Goal: Task Accomplishment & Management: Use online tool/utility

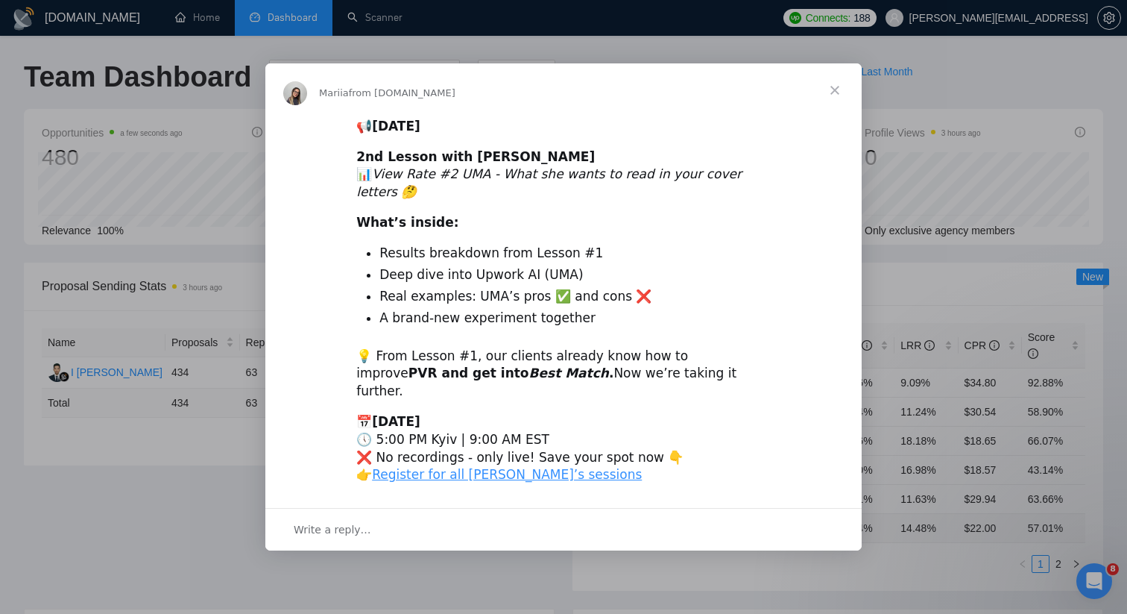
click at [837, 104] on span "Close" at bounding box center [835, 90] width 54 height 54
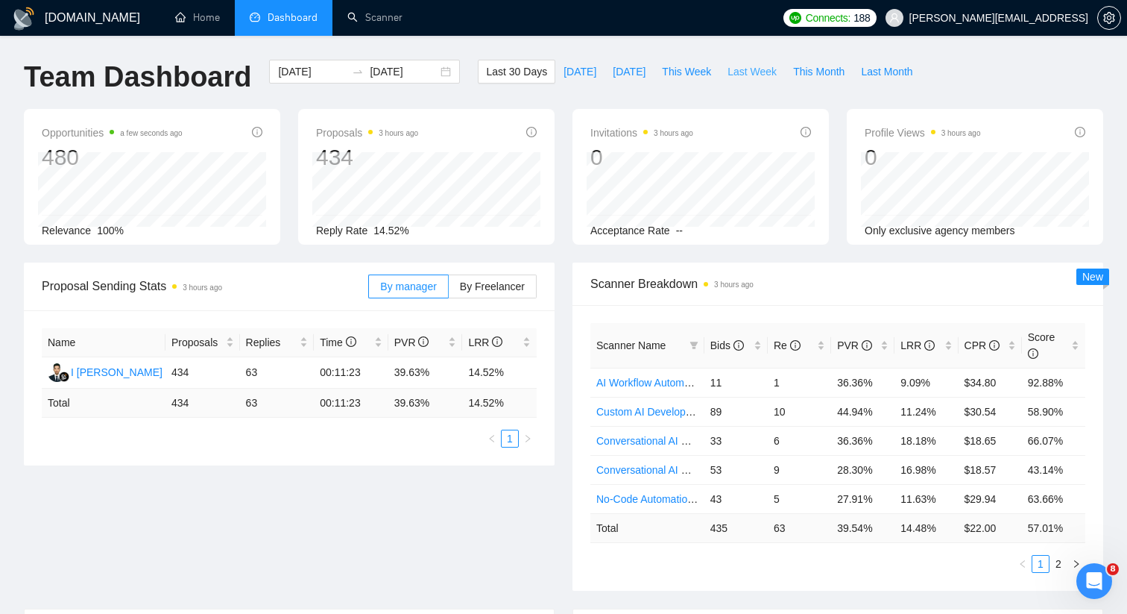
click at [763, 75] on span "Last Week" at bounding box center [752, 71] width 49 height 16
type input "2025-09-08"
type input "2025-09-14"
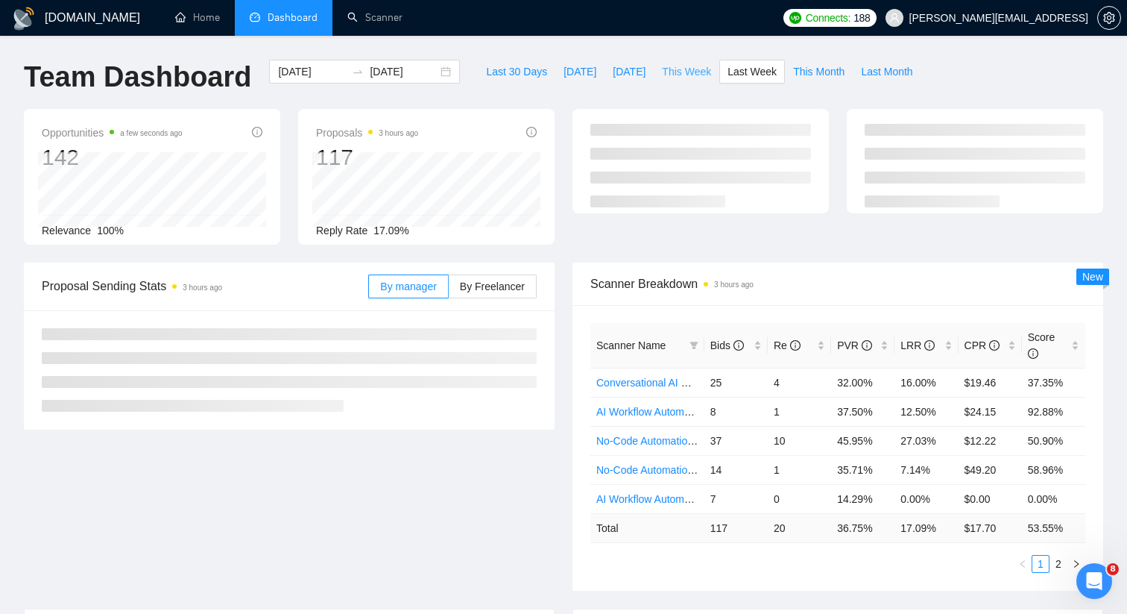
click at [696, 63] on span "This Week" at bounding box center [686, 71] width 49 height 16
type input "[DATE]"
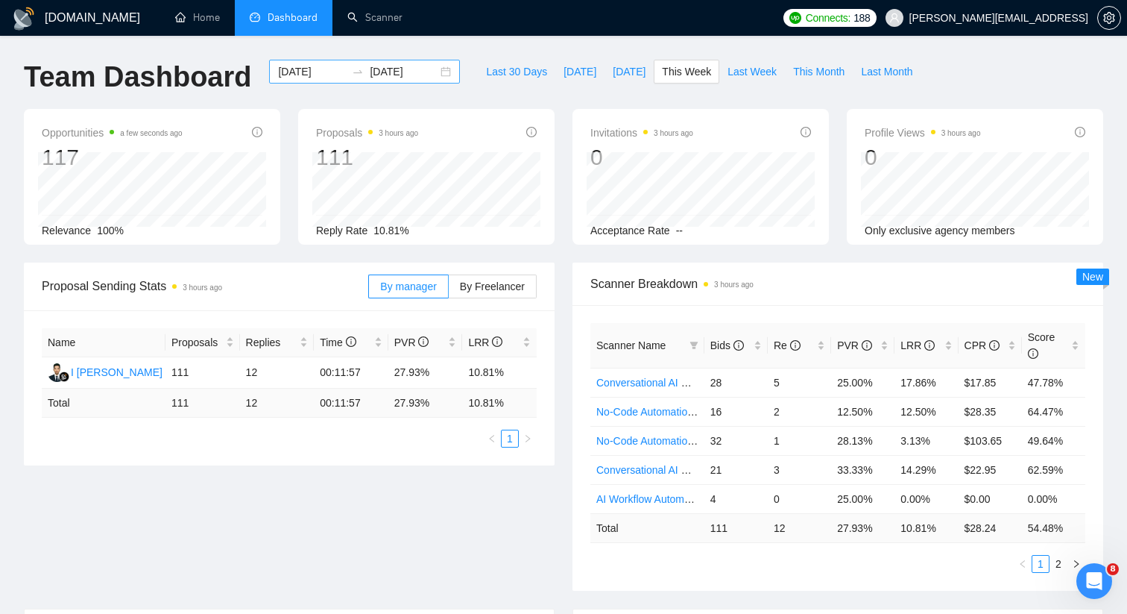
click at [434, 69] on div "2025-09-15 2025-09-21" at bounding box center [364, 72] width 191 height 24
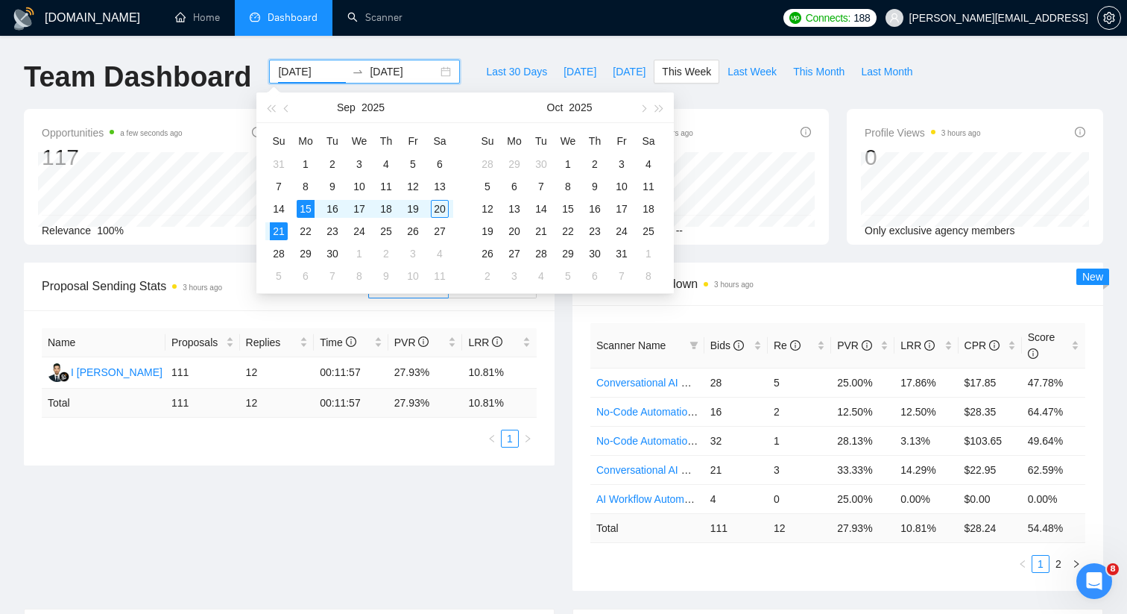
click at [245, 243] on div "Opportunities a few seconds ago 117 Relevance 100%" at bounding box center [152, 177] width 256 height 136
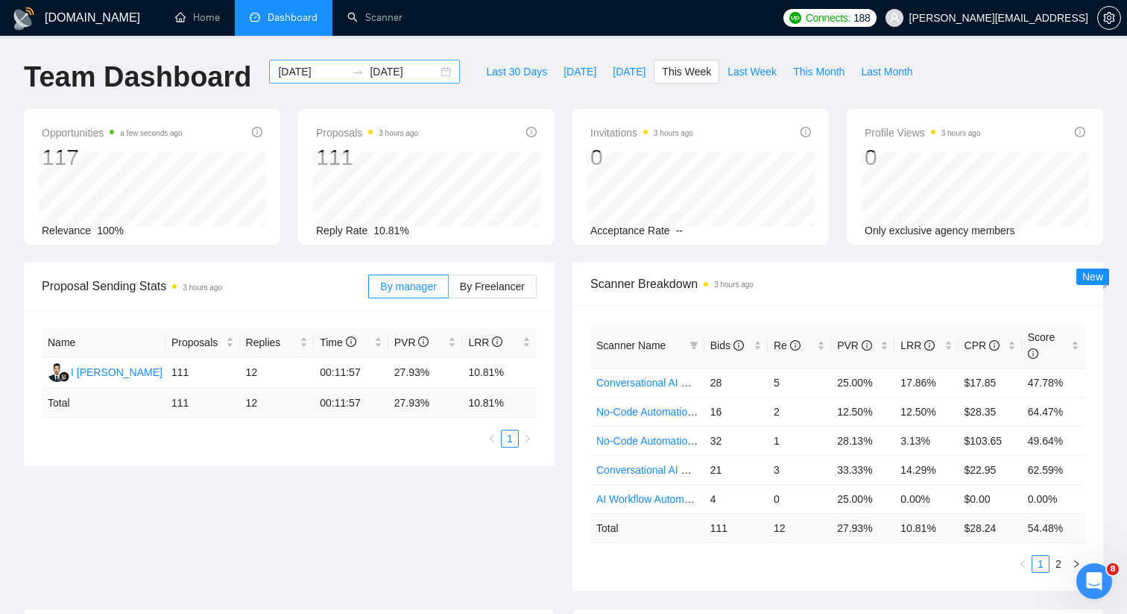
click at [432, 67] on div "2025-09-15 2025-09-21" at bounding box center [364, 72] width 191 height 24
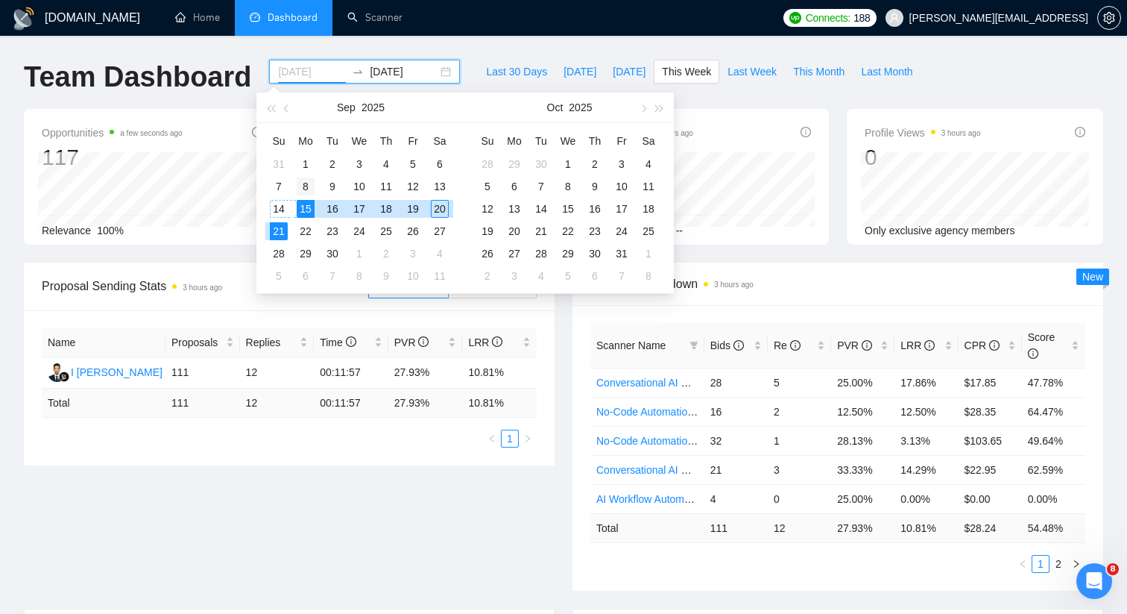
type input "[DATE]"
click at [305, 183] on div "8" at bounding box center [306, 186] width 18 height 18
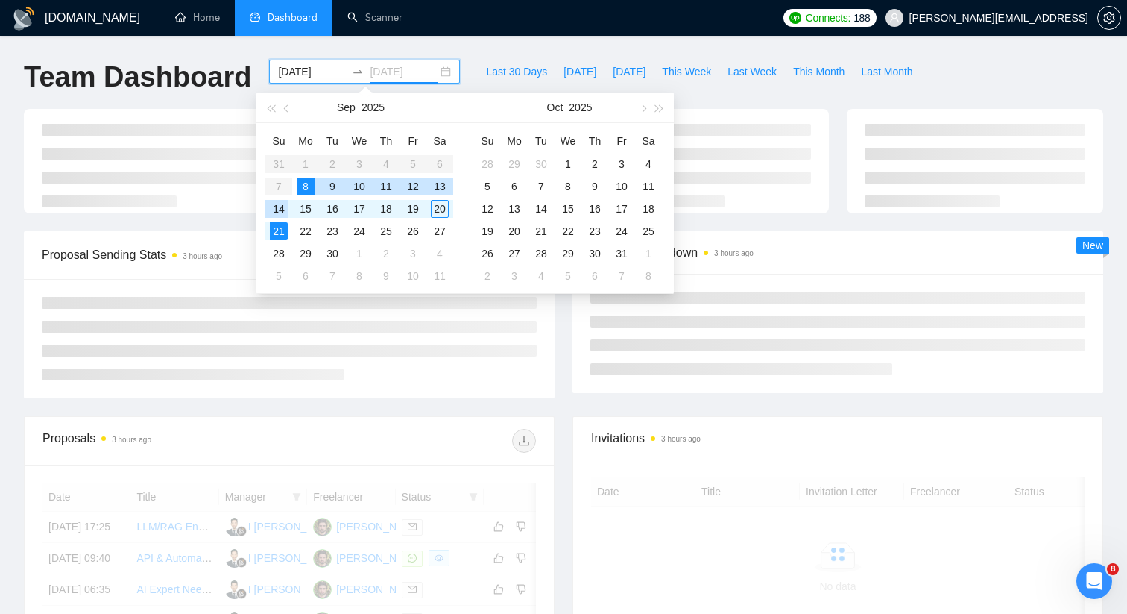
type input "2025-09-21"
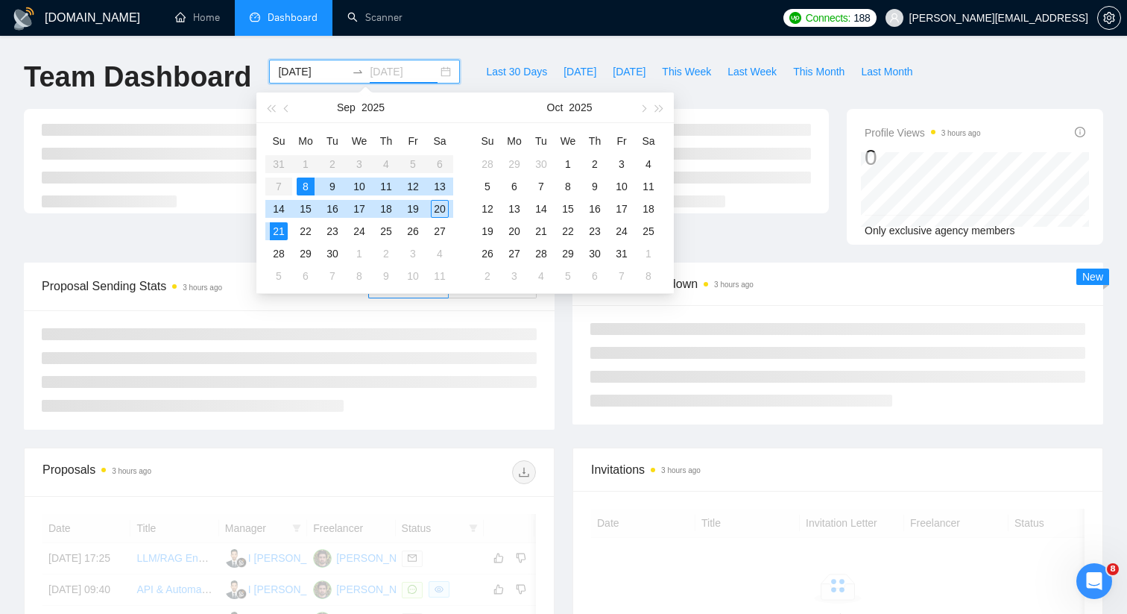
click at [282, 226] on div "21" at bounding box center [279, 231] width 18 height 18
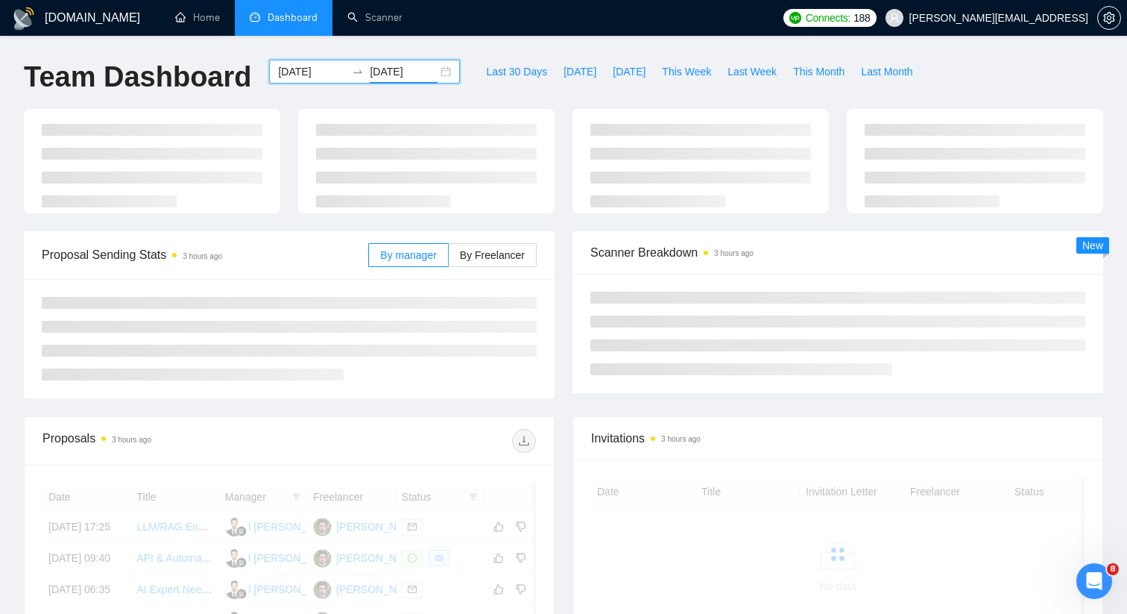
click at [576, 378] on div at bounding box center [838, 333] width 531 height 119
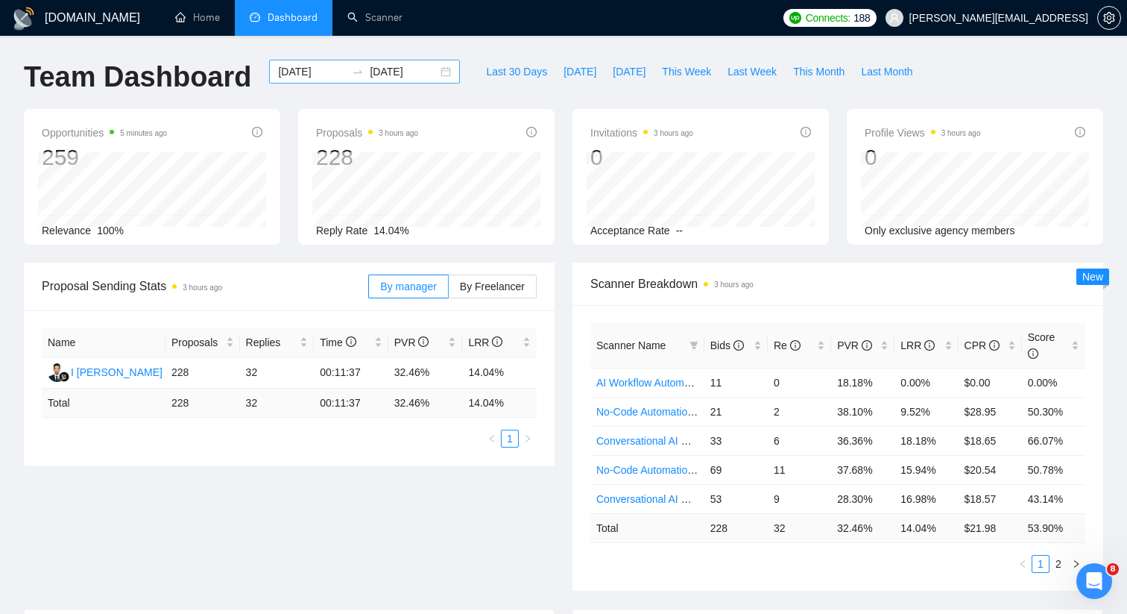
click at [435, 72] on div "2025-09-08 2025-09-21" at bounding box center [364, 72] width 191 height 24
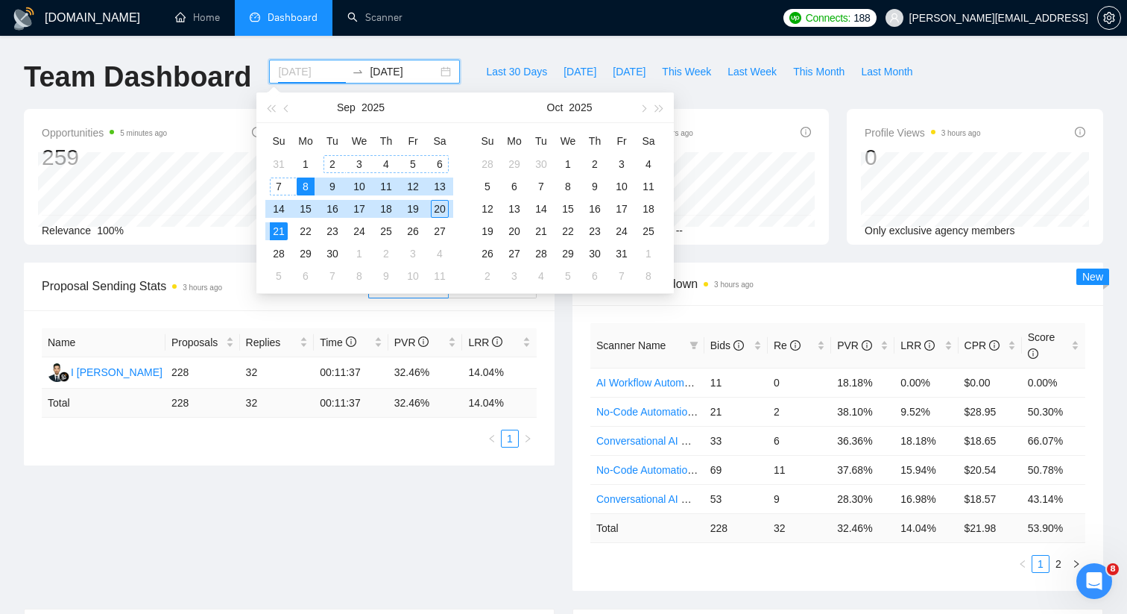
type input "2025-09-08"
click at [312, 184] on div "8" at bounding box center [306, 186] width 18 height 18
type input "2025-09-15"
click at [308, 207] on div "15" at bounding box center [306, 209] width 18 height 18
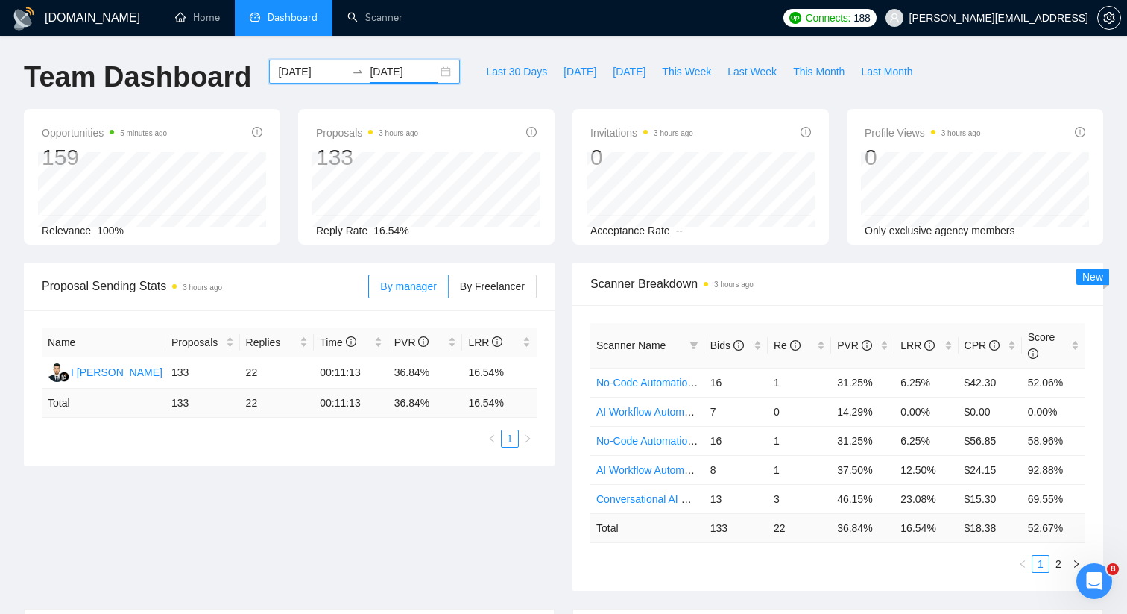
click at [438, 69] on div "2025-09-08 2025-09-15" at bounding box center [364, 72] width 191 height 24
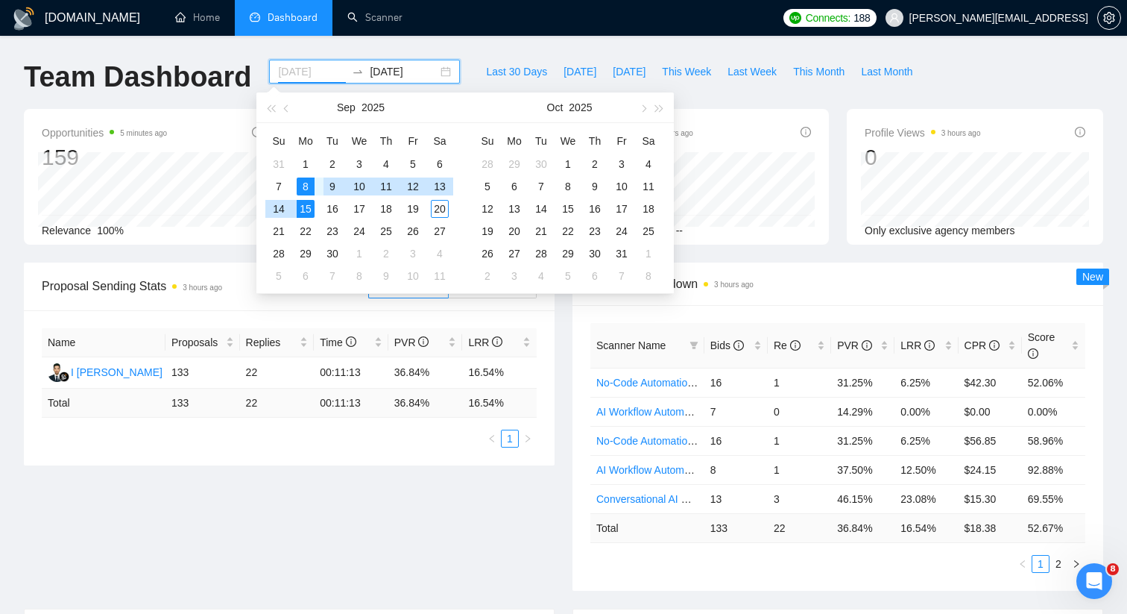
type input "2025-09-08"
click at [309, 184] on div "8" at bounding box center [306, 186] width 18 height 18
type input "2025-09-14"
click at [277, 215] on div "14" at bounding box center [279, 209] width 18 height 18
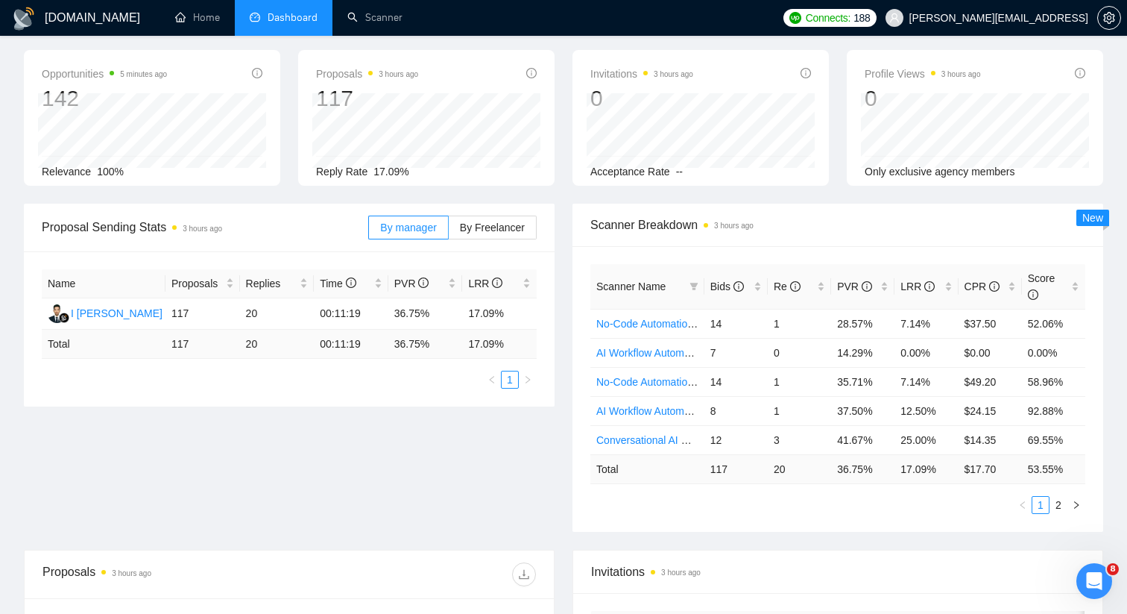
scroll to position [60, 0]
click at [886, 284] on div "PVR" at bounding box center [862, 285] width 51 height 16
click at [887, 283] on div "PVR" at bounding box center [862, 285] width 51 height 16
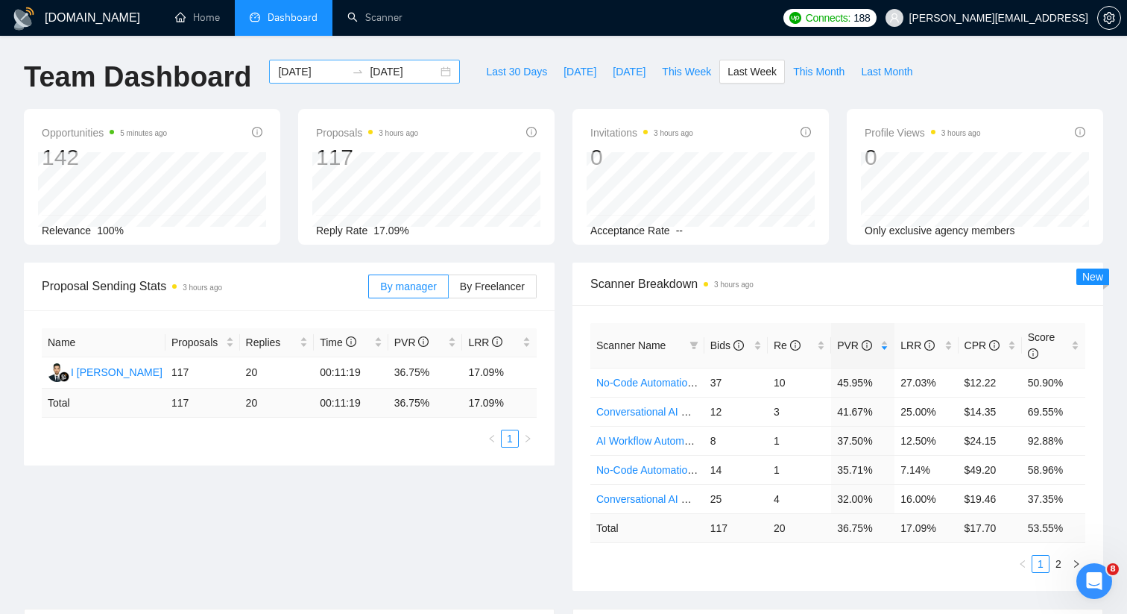
click at [435, 72] on div "2025-09-08 2025-09-14" at bounding box center [364, 72] width 191 height 24
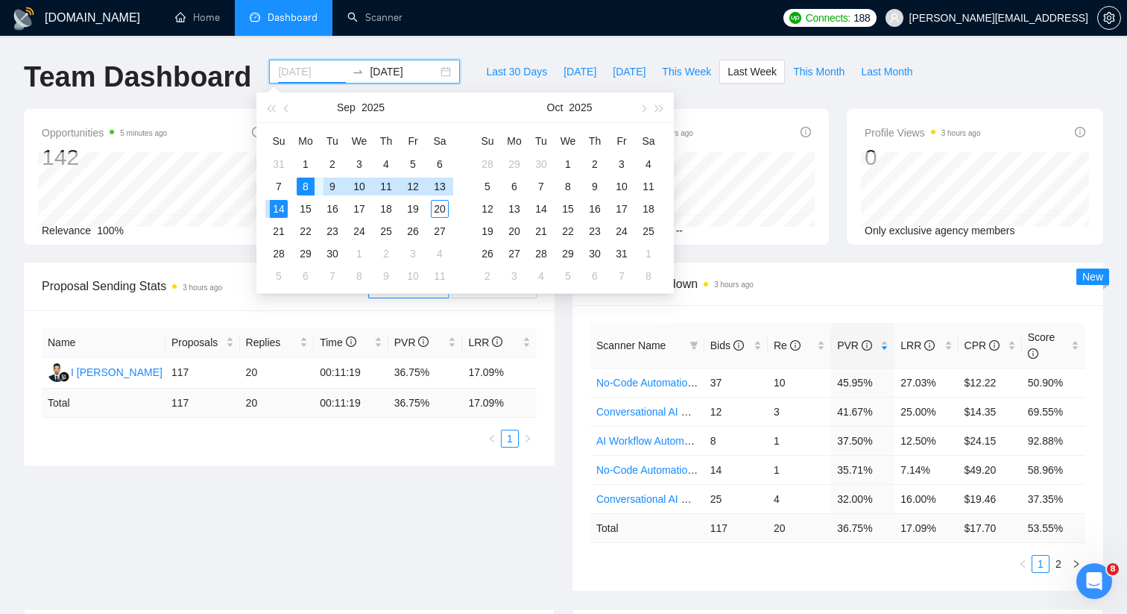
type input "2025-09-08"
click at [306, 183] on div "8" at bounding box center [306, 186] width 18 height 18
type input "2025-09-21"
click at [283, 228] on div "21" at bounding box center [279, 231] width 18 height 18
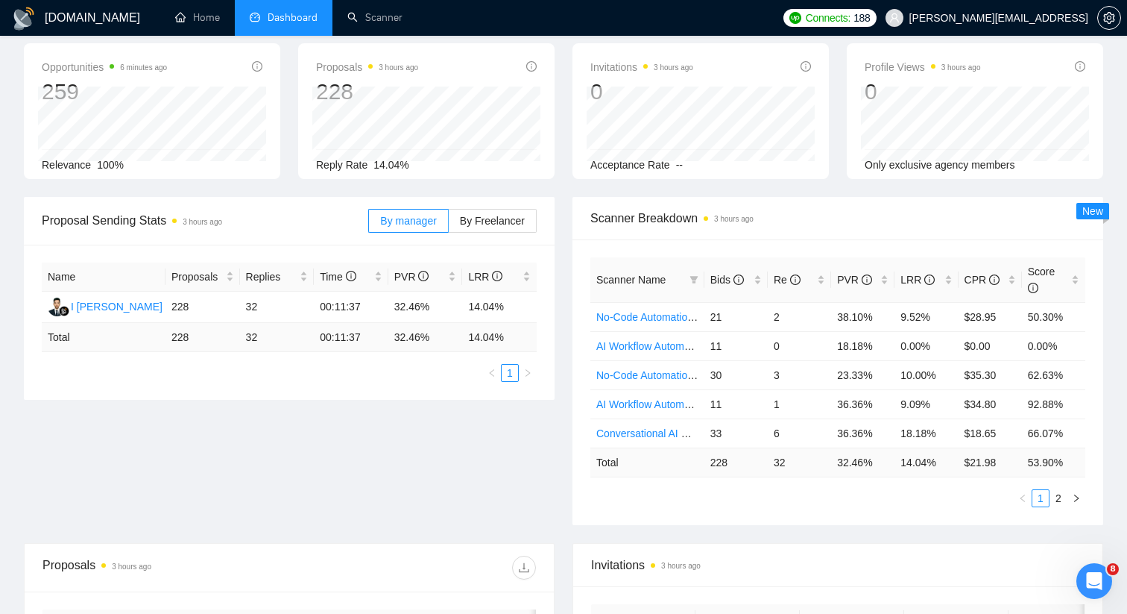
scroll to position [78, 0]
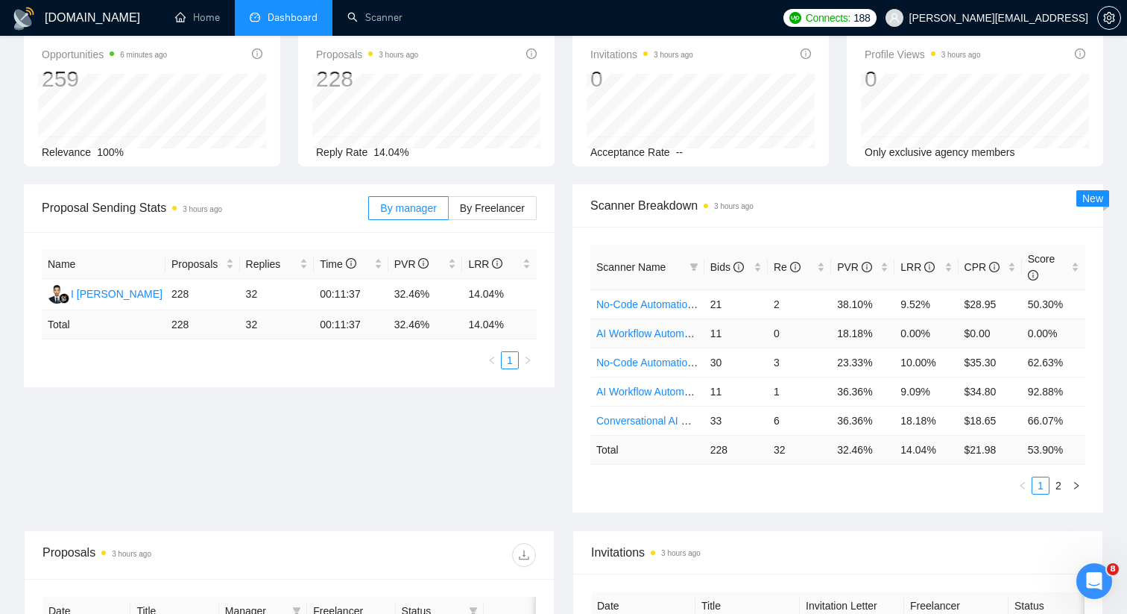
click at [670, 330] on link "AI Workflow Automation (Client Filters)" at bounding box center [685, 333] width 178 height 12
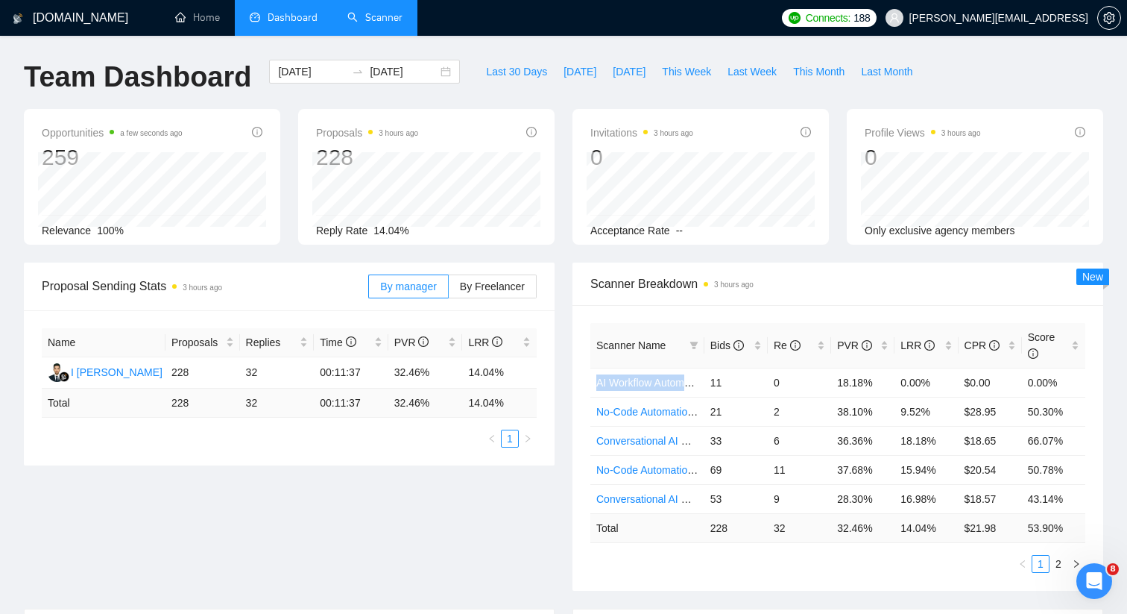
click at [403, 24] on link "Scanner" at bounding box center [374, 17] width 55 height 13
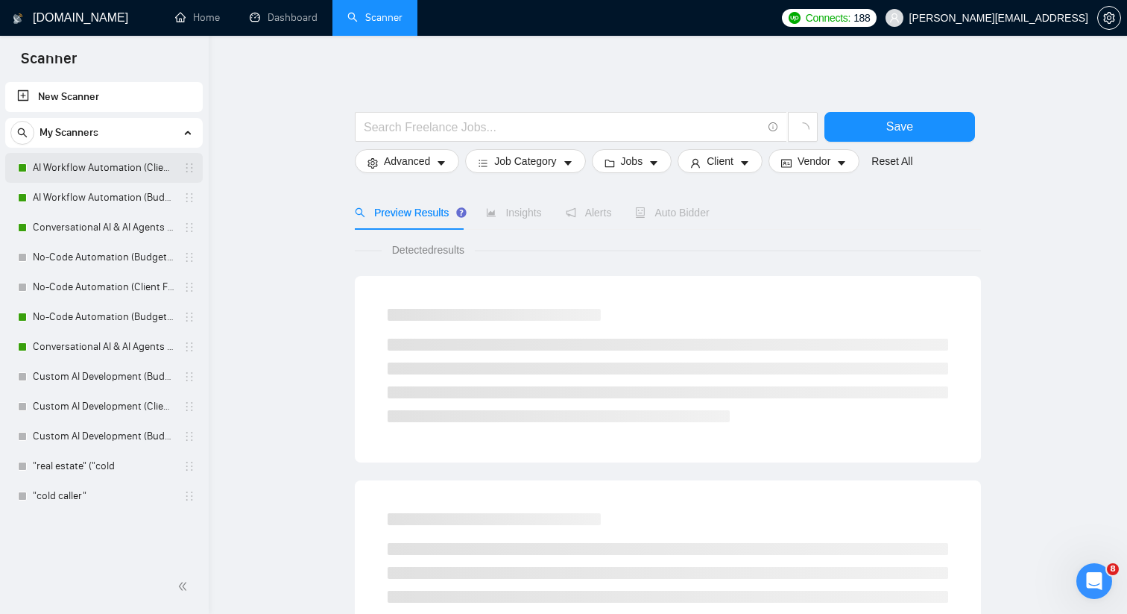
click at [130, 177] on link "AI Workflow Automation (Client Filters)" at bounding box center [104, 168] width 142 height 30
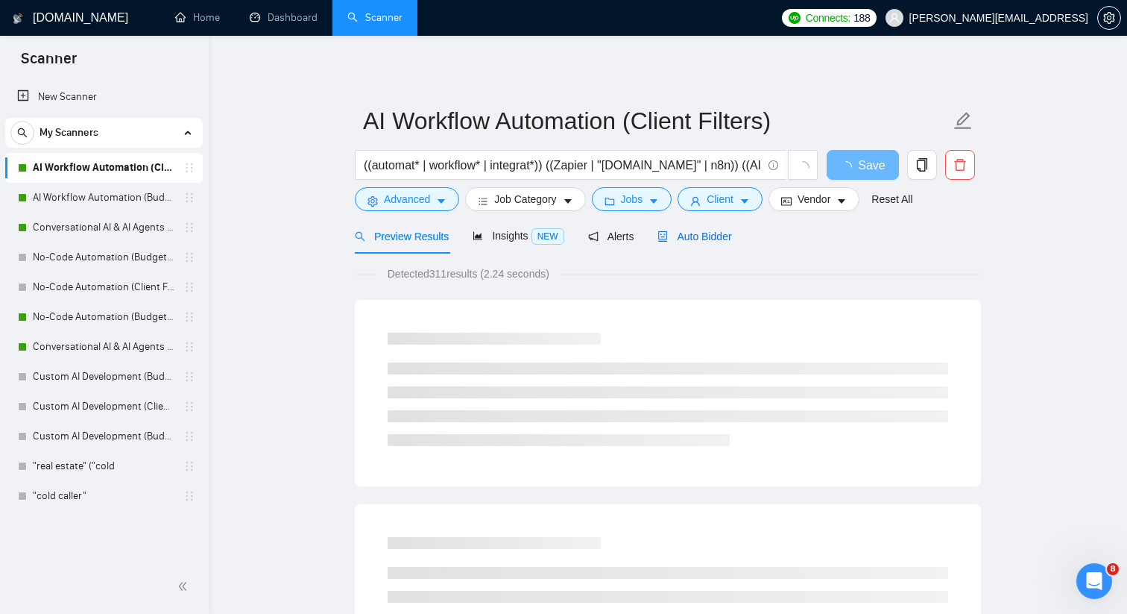
click at [709, 237] on span "Auto Bidder" at bounding box center [695, 236] width 74 height 12
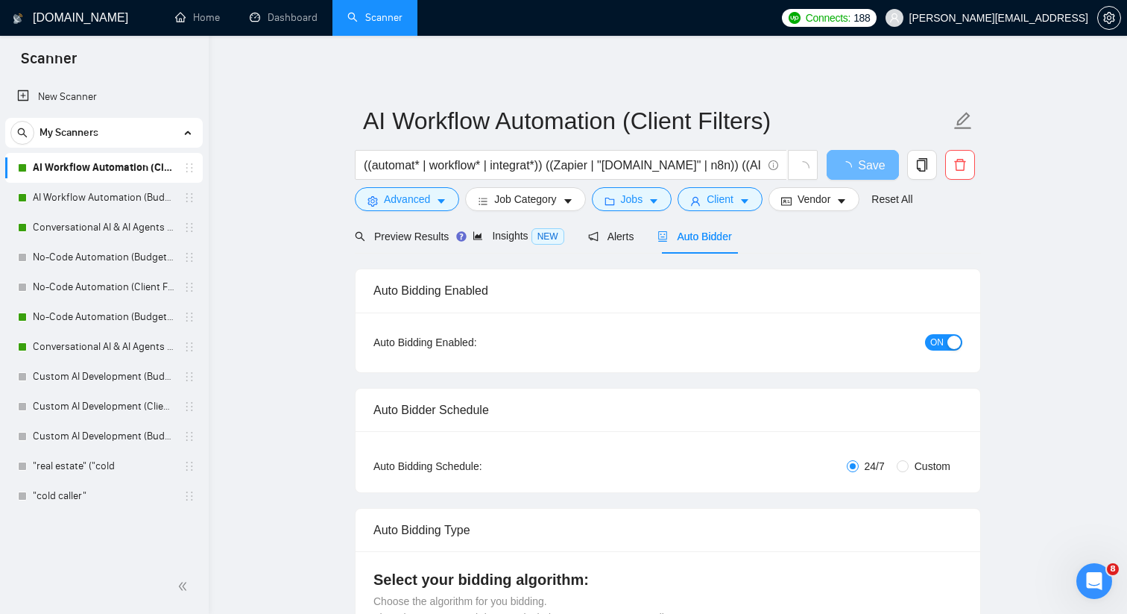
click at [936, 343] on span "ON" at bounding box center [936, 342] width 13 height 16
click at [846, 167] on button "Save" at bounding box center [863, 165] width 72 height 30
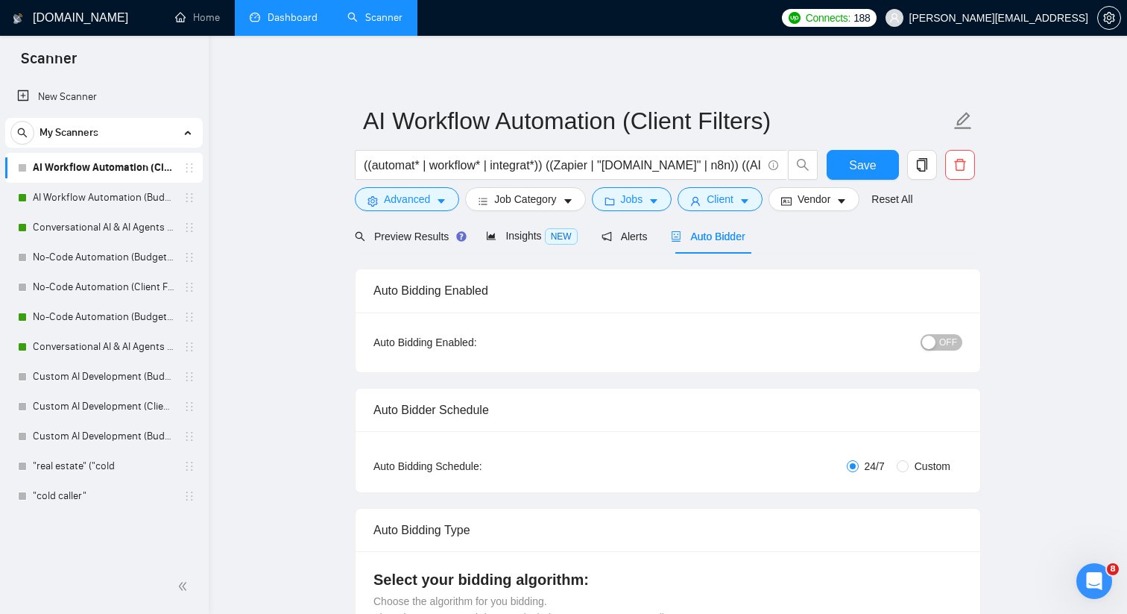
click at [292, 24] on link "Dashboard" at bounding box center [284, 17] width 68 height 13
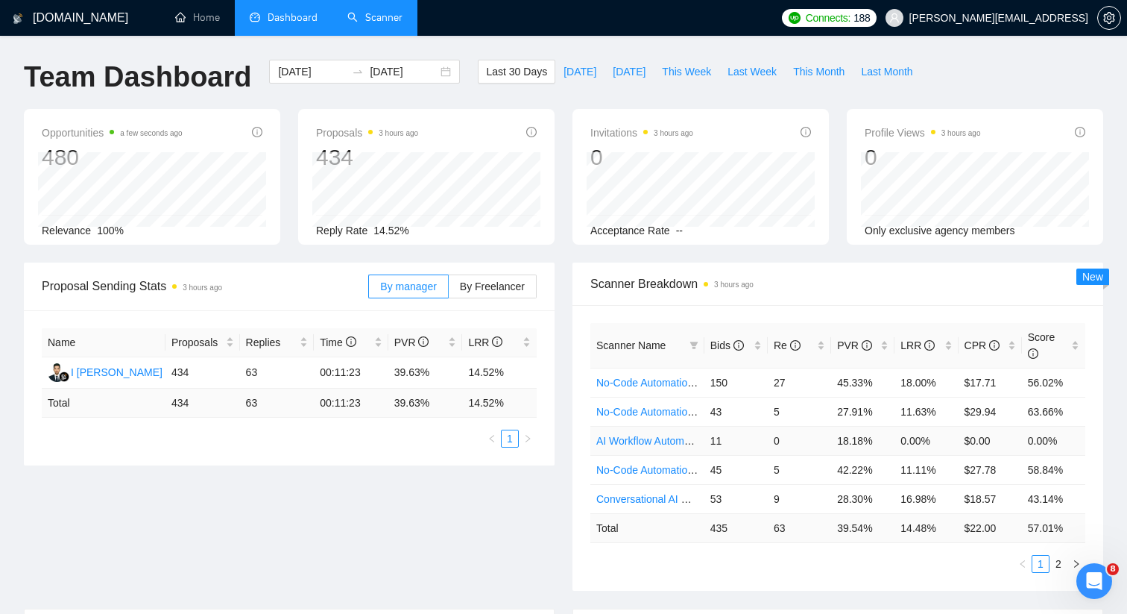
click at [646, 440] on link "AI Workflow Automation (Client Filters)" at bounding box center [685, 441] width 178 height 12
type input "[DATE]"
click at [1056, 555] on link "2" at bounding box center [1058, 563] width 16 height 16
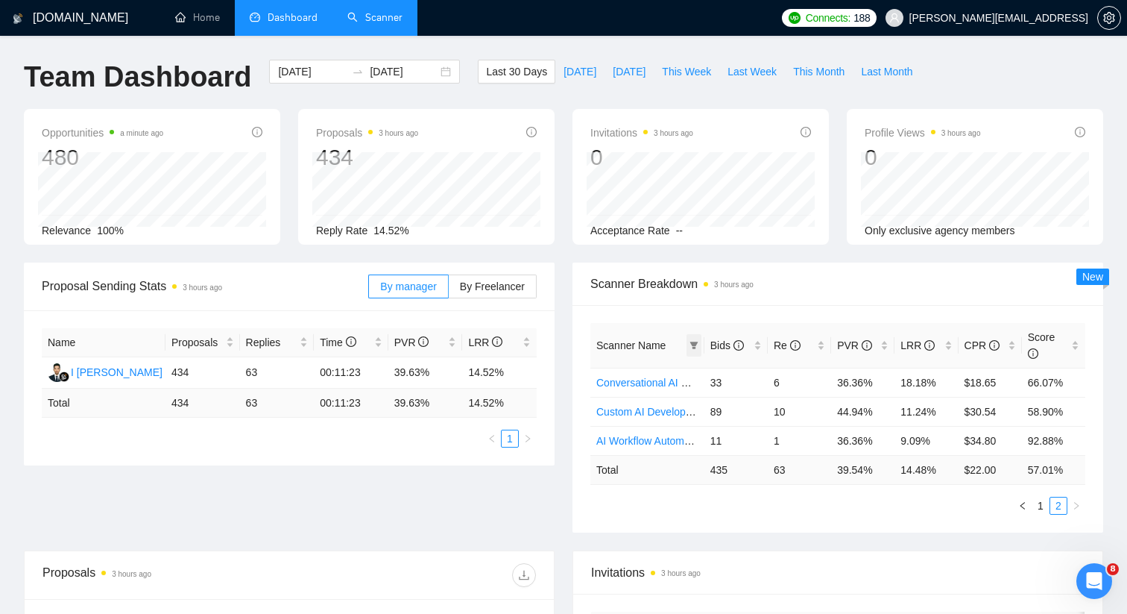
click at [692, 350] on span at bounding box center [694, 345] width 15 height 22
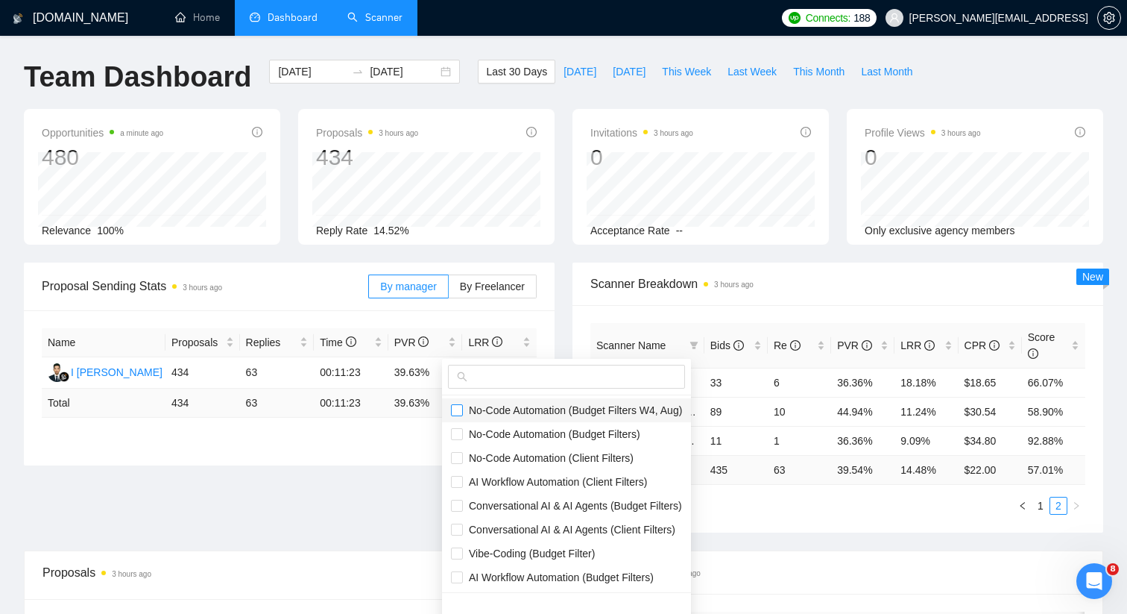
click at [457, 409] on input "checkbox" at bounding box center [457, 410] width 12 height 12
checkbox input "true"
click at [459, 500] on input "checkbox" at bounding box center [457, 506] width 12 height 12
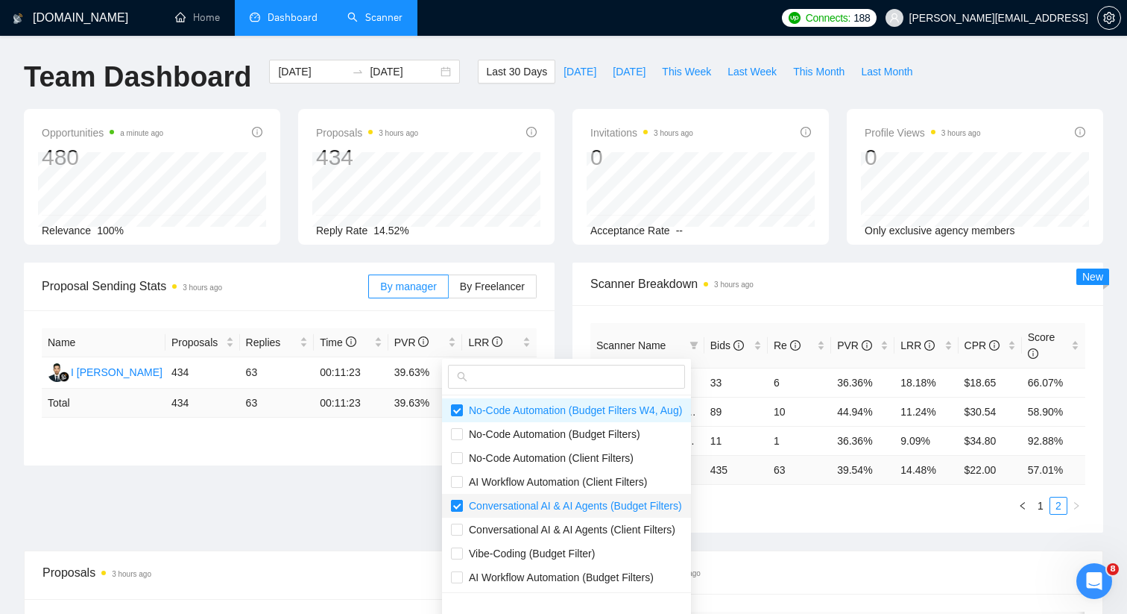
click at [459, 500] on input "checkbox" at bounding box center [457, 506] width 12 height 12
checkbox input "false"
click at [462, 410] on input "checkbox" at bounding box center [457, 410] width 12 height 12
checkbox input "false"
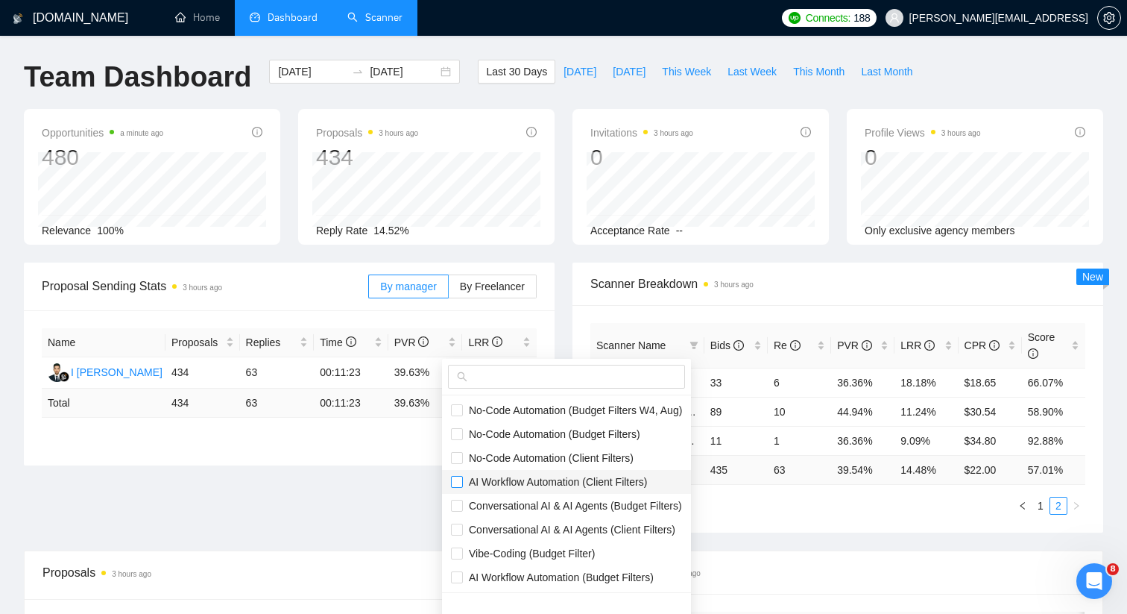
click at [459, 481] on input "checkbox" at bounding box center [457, 482] width 12 height 12
checkbox input "true"
click at [776, 319] on div "Scanner Name Bids Re PVR LRR CPR Score Conversational AI & AI Agents (Client Fi…" at bounding box center [838, 418] width 531 height 227
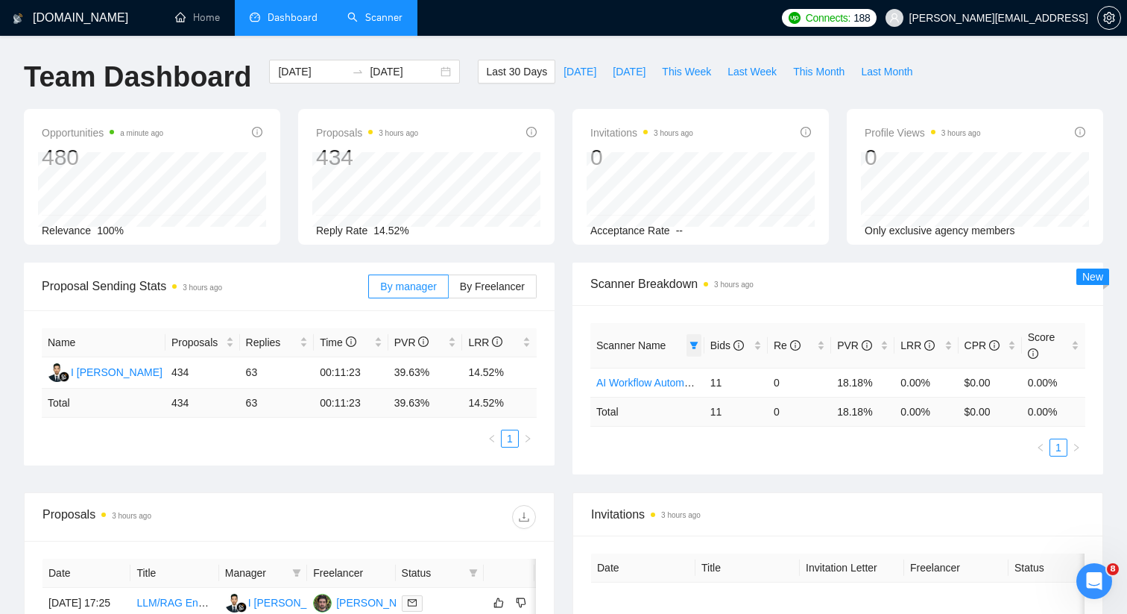
click at [693, 343] on icon "filter" at bounding box center [694, 344] width 8 height 7
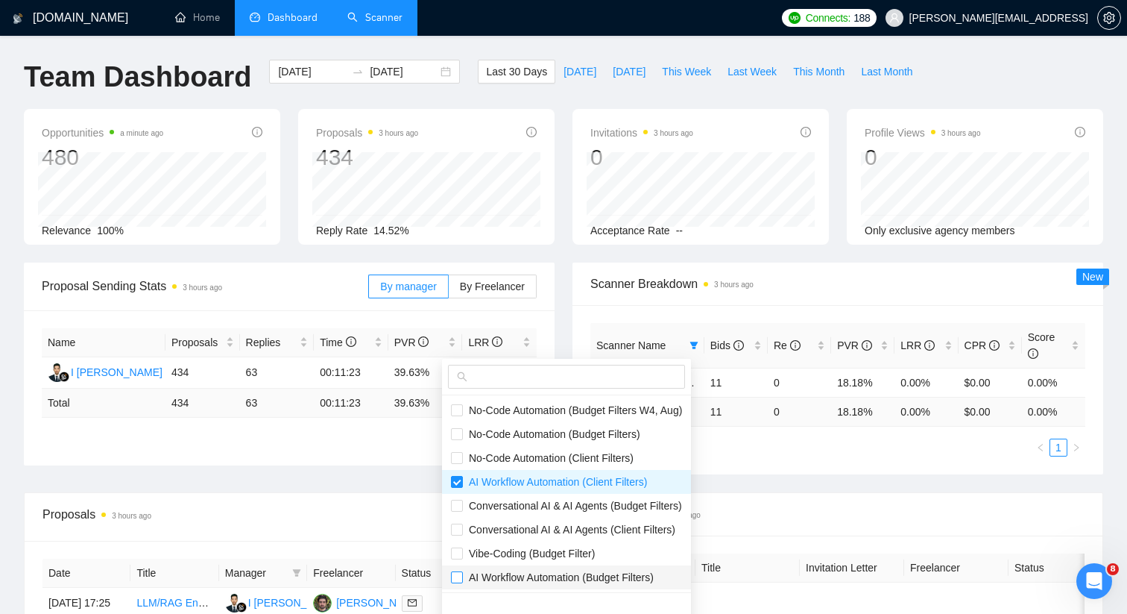
click at [457, 573] on input "checkbox" at bounding box center [457, 577] width 12 height 12
checkbox input "true"
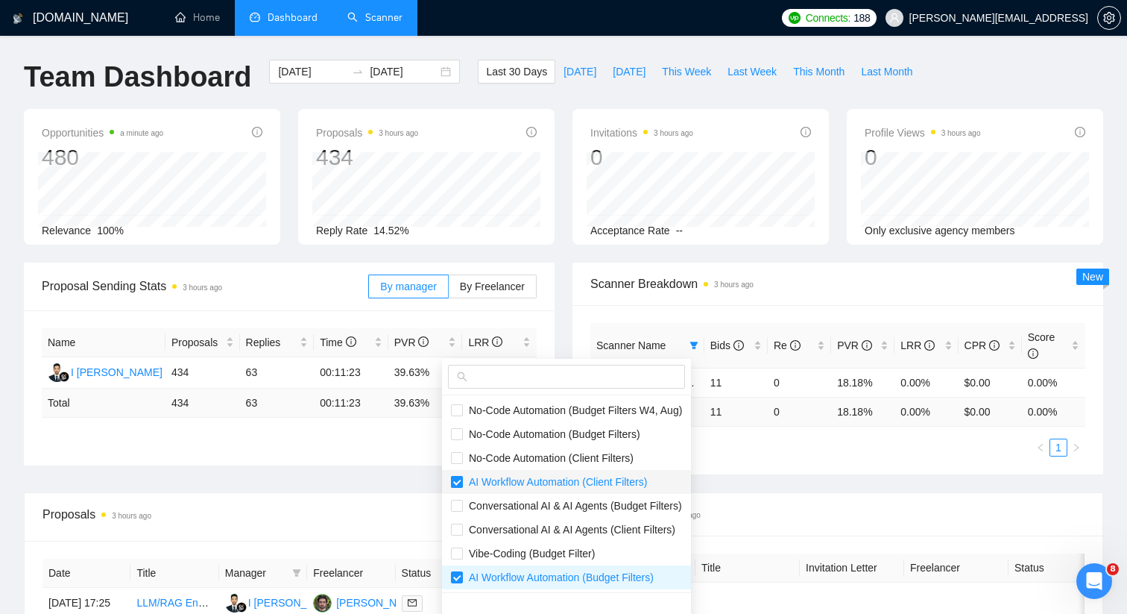
click at [455, 479] on input "checkbox" at bounding box center [457, 482] width 12 height 12
checkbox input "false"
click at [419, 479] on div "Proposal Sending Stats 3 hours ago By manager By Freelancer Name Proposals Repl…" at bounding box center [563, 377] width 1097 height 230
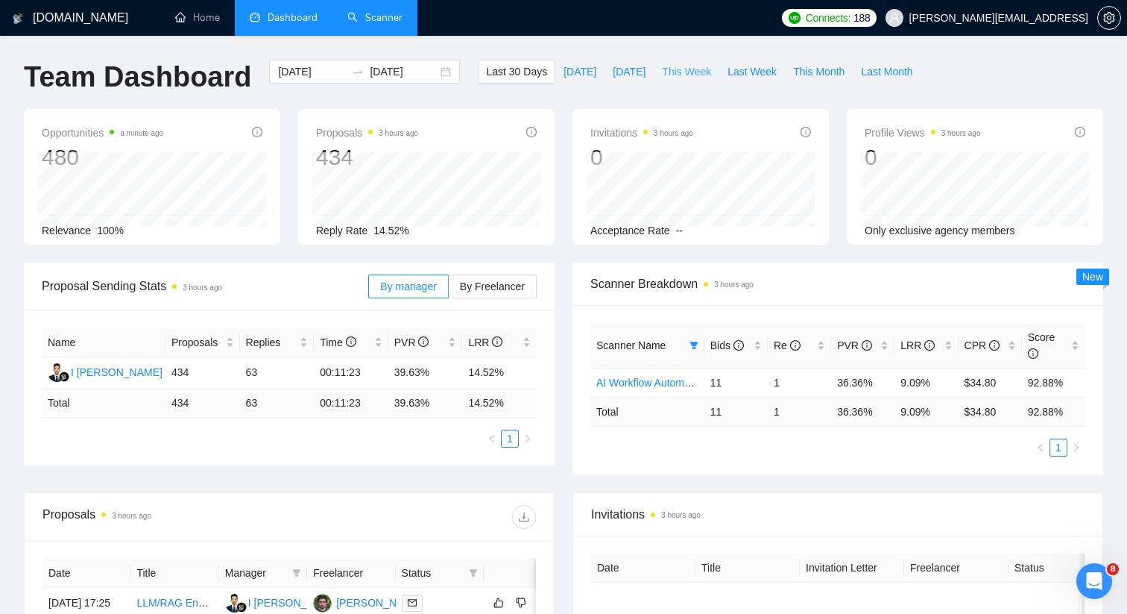
click at [667, 70] on span "This Week" at bounding box center [686, 71] width 49 height 16
type input "2025-09-15"
type input "2025-09-21"
click at [668, 379] on link "AI Workflow Automation (Budget Filters)" at bounding box center [688, 383] width 185 height 12
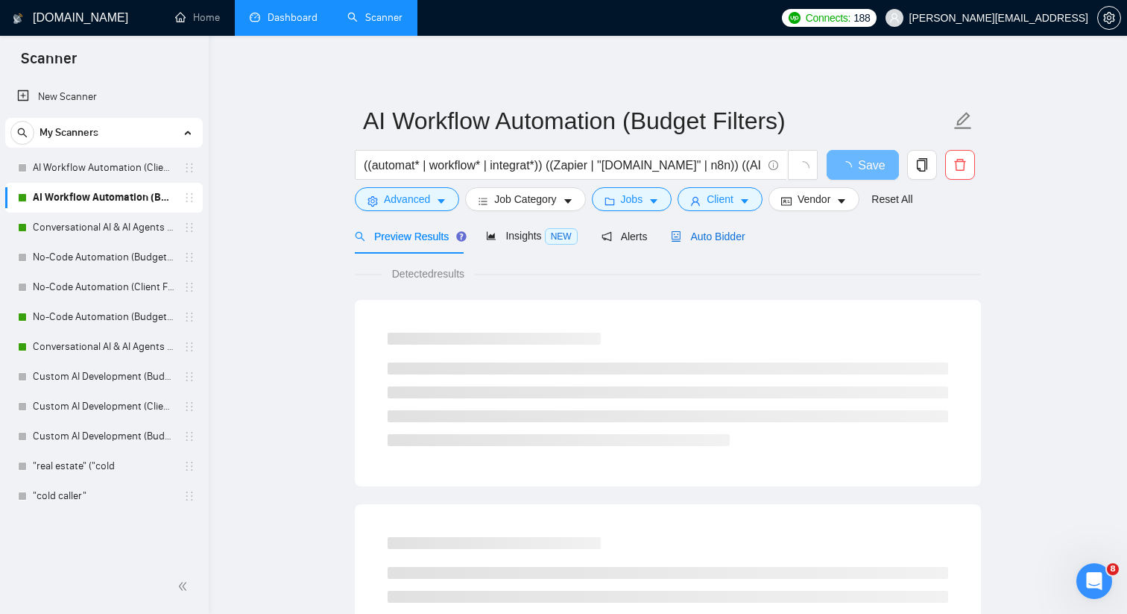
click at [703, 237] on span "Auto Bidder" at bounding box center [708, 236] width 74 height 12
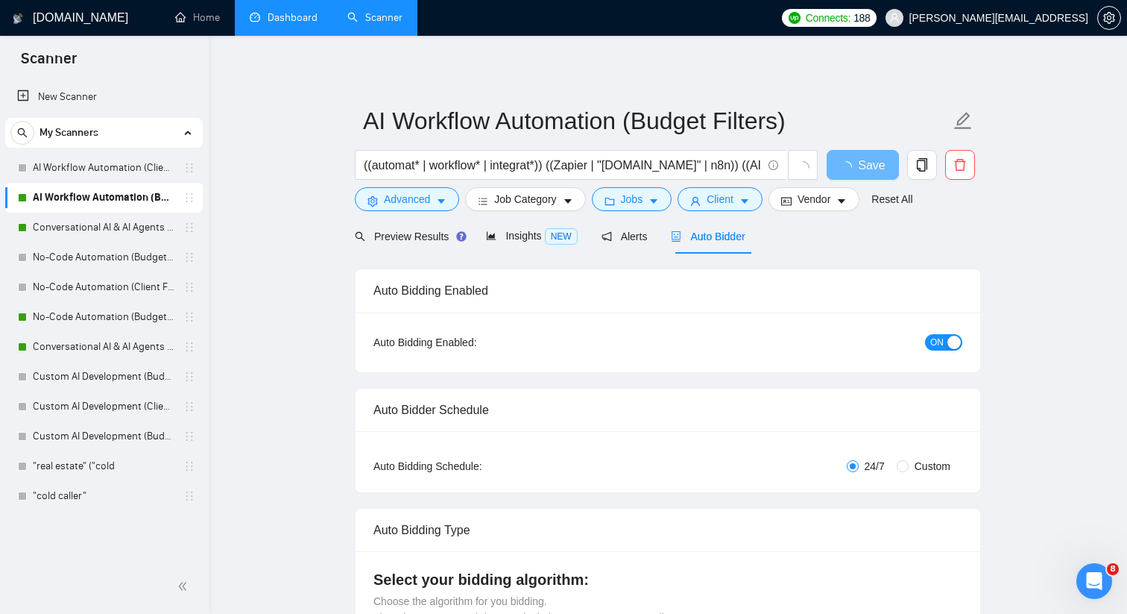
checkbox input "true"
click at [951, 338] on div "button" at bounding box center [954, 341] width 13 height 13
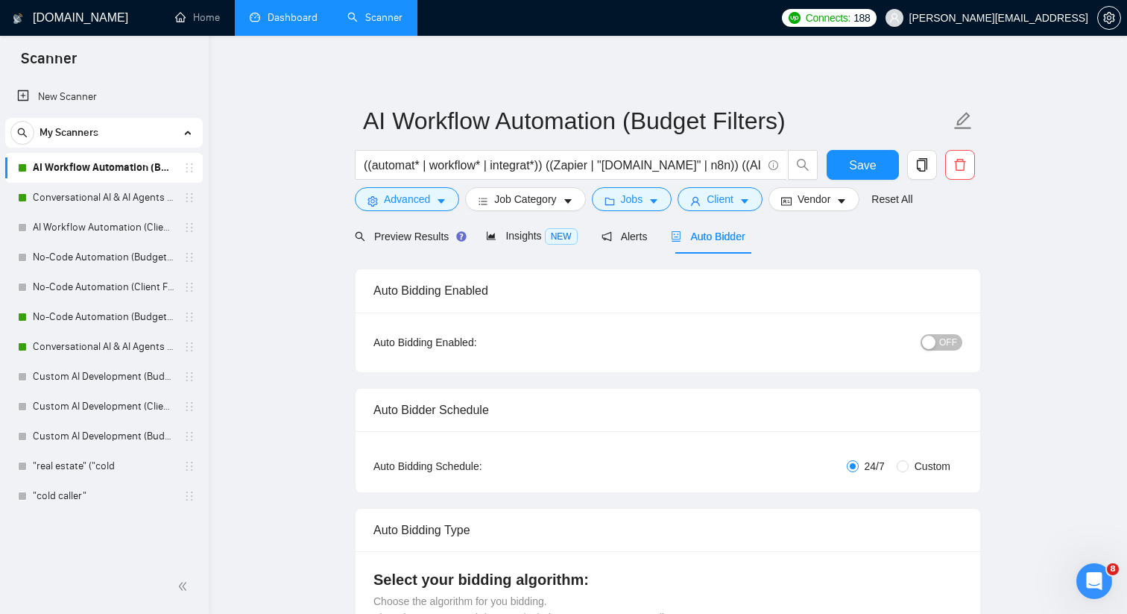
click at [160, 171] on link "AI Workflow Automation (Budget Filters)" at bounding box center [104, 168] width 142 height 30
click at [150, 219] on link "AI Workflow Automation (Client Filters)" at bounding box center [104, 227] width 142 height 30
click at [835, 156] on button "Save" at bounding box center [863, 165] width 72 height 30
drag, startPoint x: 195, startPoint y: 340, endPoint x: 196, endPoint y: 244, distance: 96.2
click at [196, 244] on div "Conversational AI & AI Agents (Client Filters) No-Code Automation (Budget Filte…" at bounding box center [104, 332] width 198 height 358
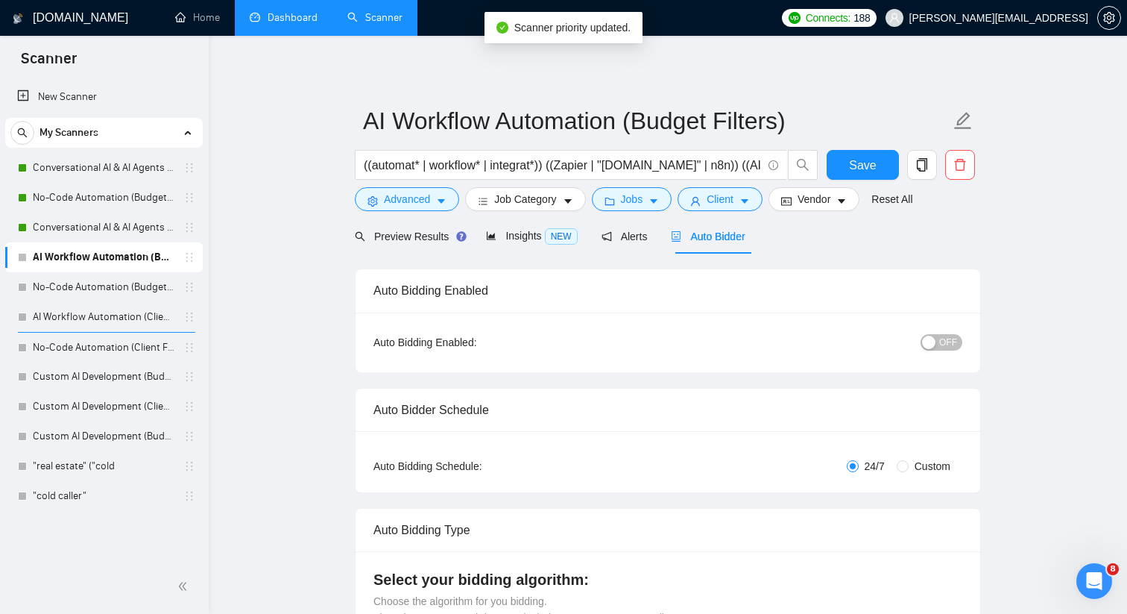
click at [274, 11] on link "Dashboard" at bounding box center [284, 17] width 68 height 13
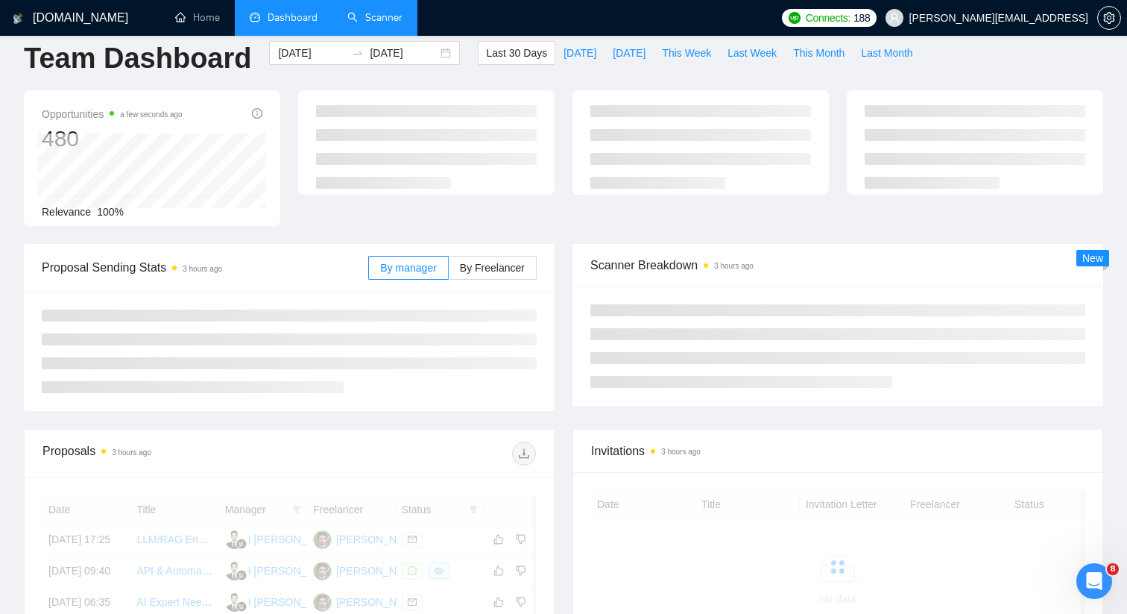
scroll to position [19, 0]
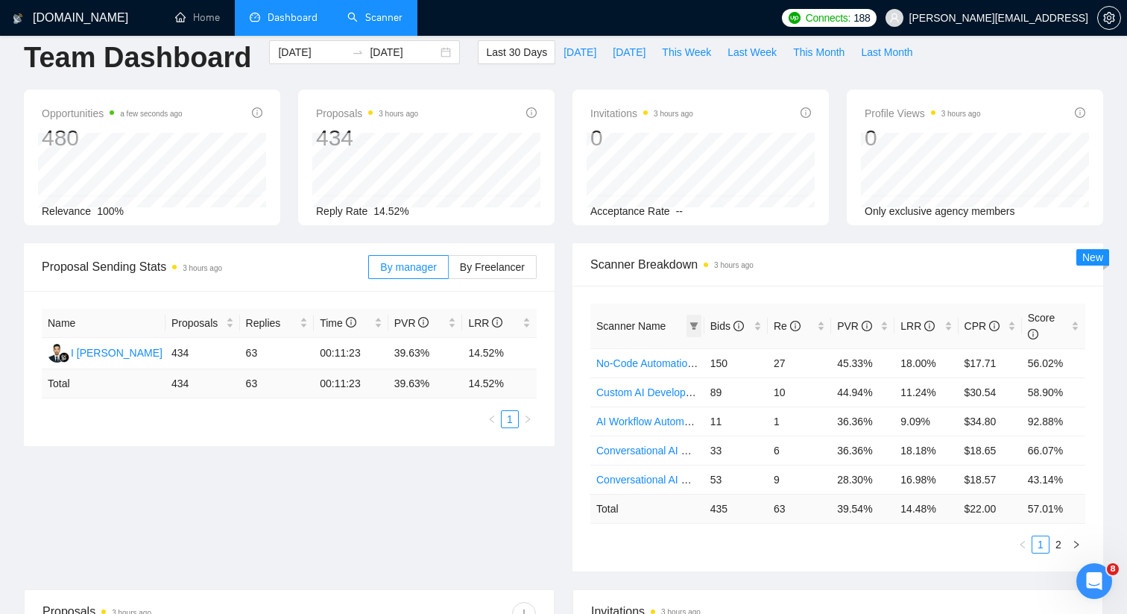
click at [697, 327] on icon "filter" at bounding box center [694, 325] width 9 height 9
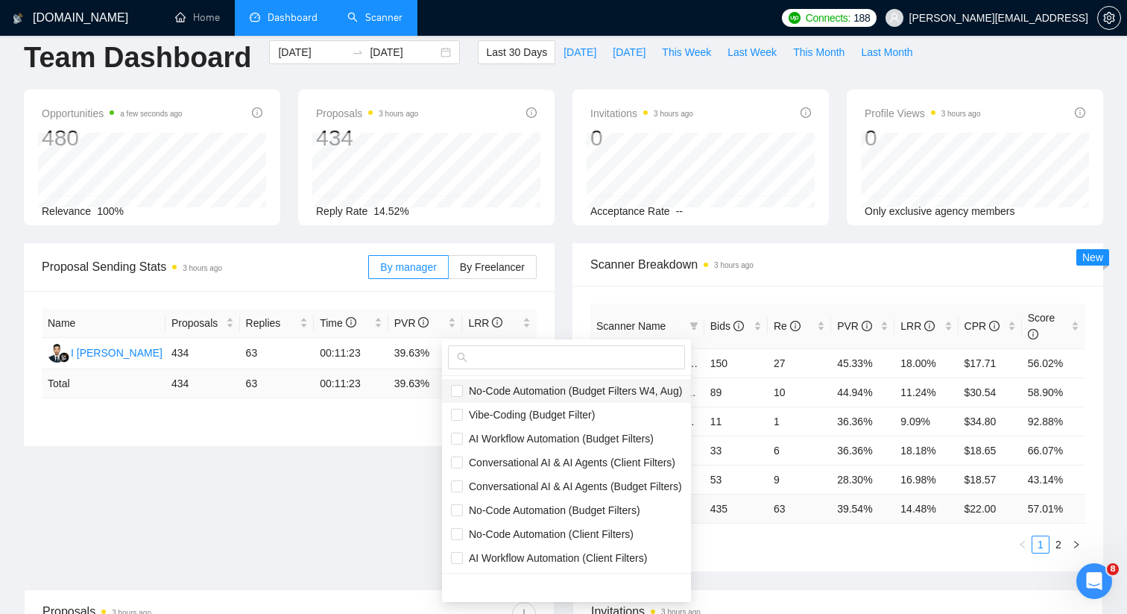
click at [574, 391] on span "No-Code Automation (Budget Filters W4, Aug)" at bounding box center [572, 391] width 219 height 12
checkbox input "true"
click at [565, 459] on span "Conversational AI & AI Agents (Client Filters)" at bounding box center [569, 462] width 212 height 12
checkbox input "true"
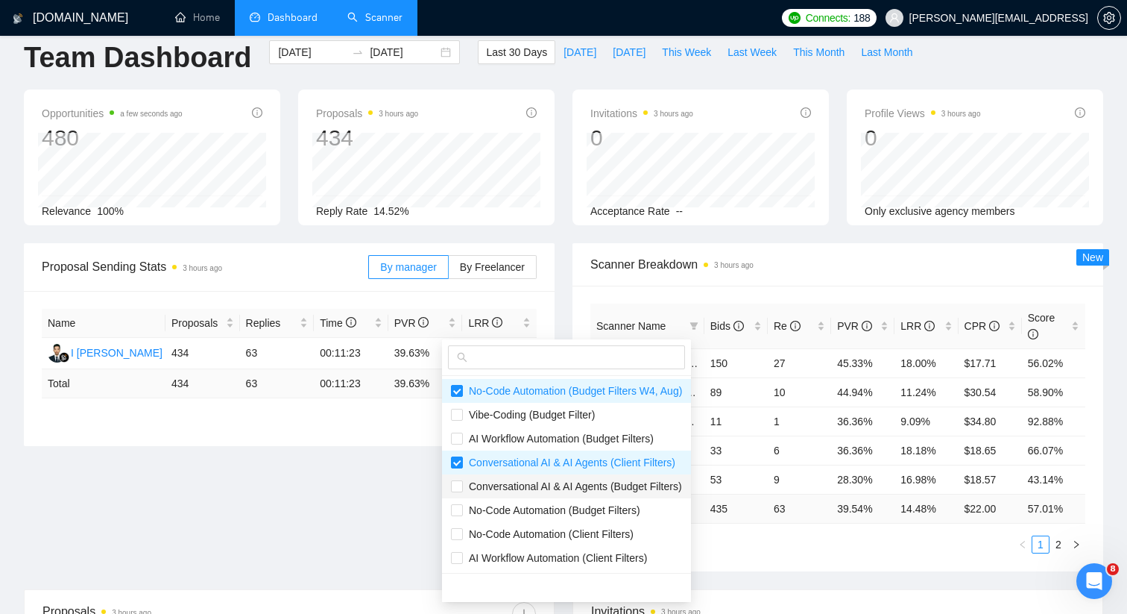
click at [564, 482] on span "Conversational AI & AI Agents (Budget Filters)" at bounding box center [572, 486] width 219 height 12
checkbox input "true"
click at [722, 318] on div "Bids" at bounding box center [736, 326] width 51 height 16
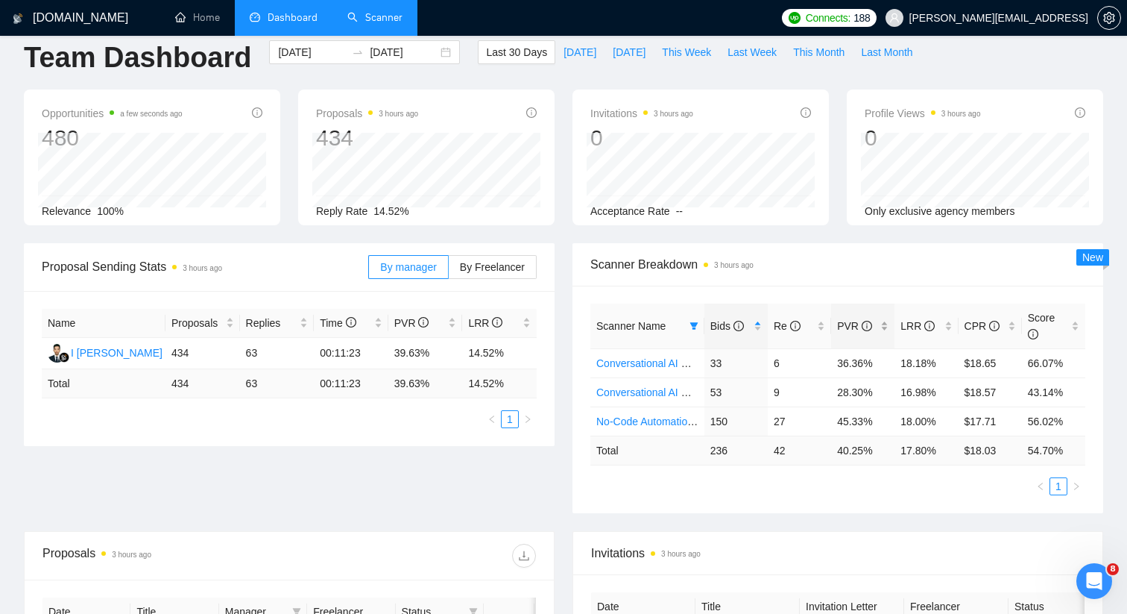
click at [889, 323] on div "PVR" at bounding box center [862, 326] width 51 height 16
click at [898, 264] on span "Scanner Breakdown 3 hours ago" at bounding box center [837, 264] width 495 height 19
click at [746, 57] on span "Last Week" at bounding box center [752, 52] width 49 height 16
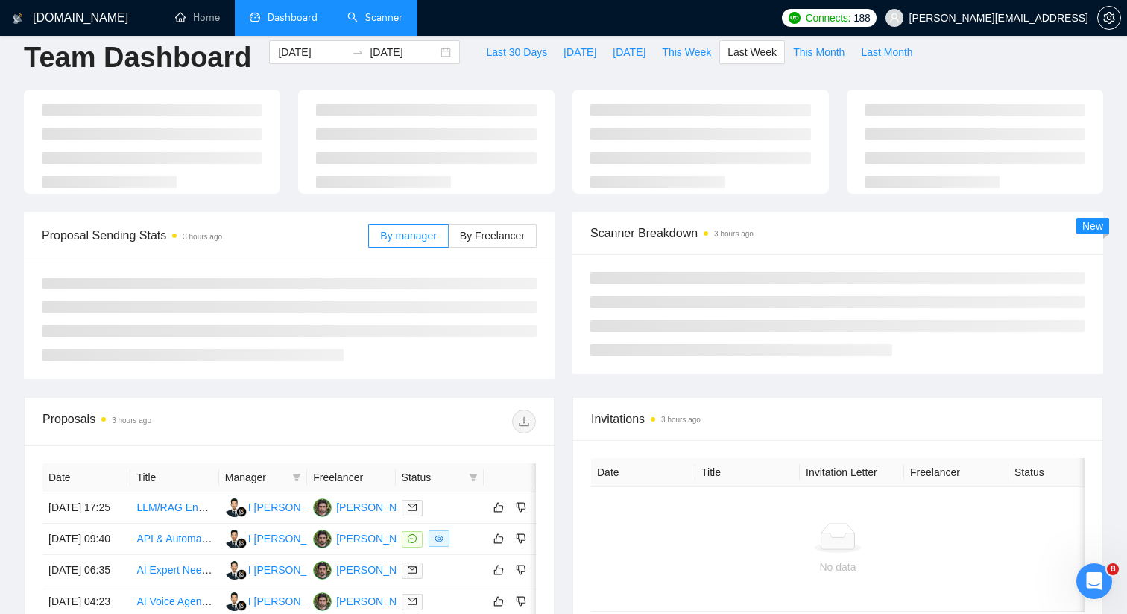
type input "2025-09-08"
type input "2025-09-14"
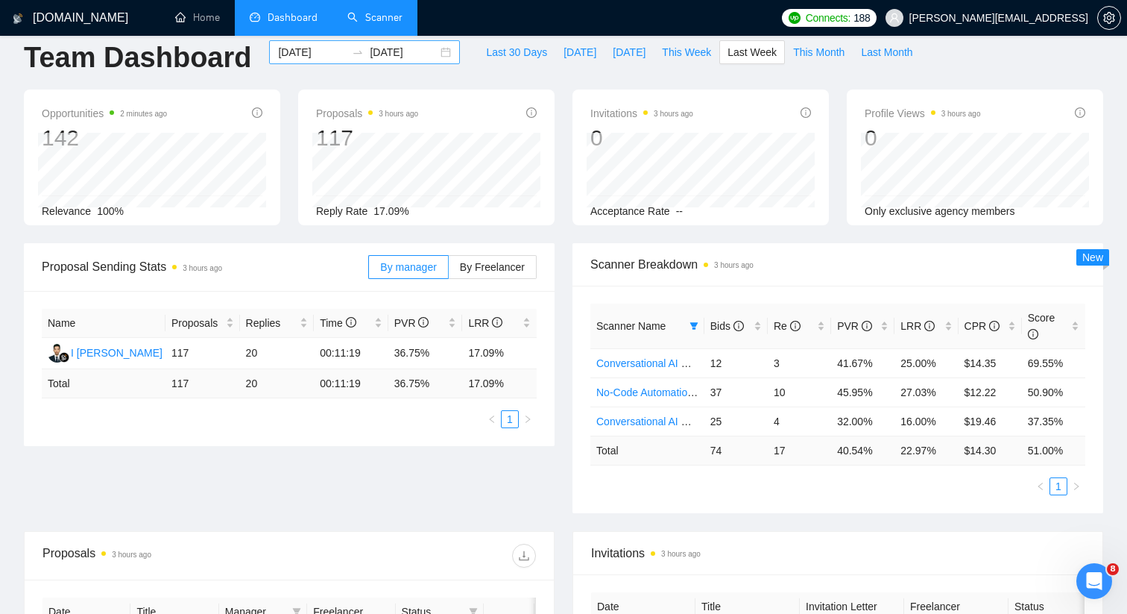
click at [428, 49] on div "2025-09-08 2025-09-14" at bounding box center [364, 52] width 191 height 24
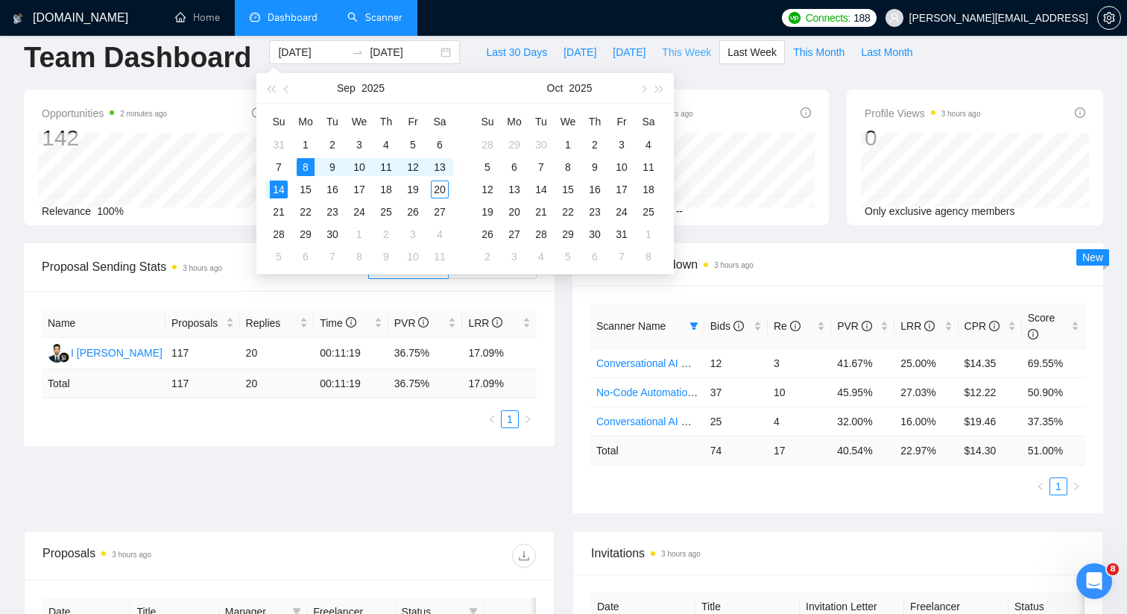
click at [694, 47] on span "This Week" at bounding box center [686, 52] width 49 height 16
type input "2025-09-15"
type input "2025-09-21"
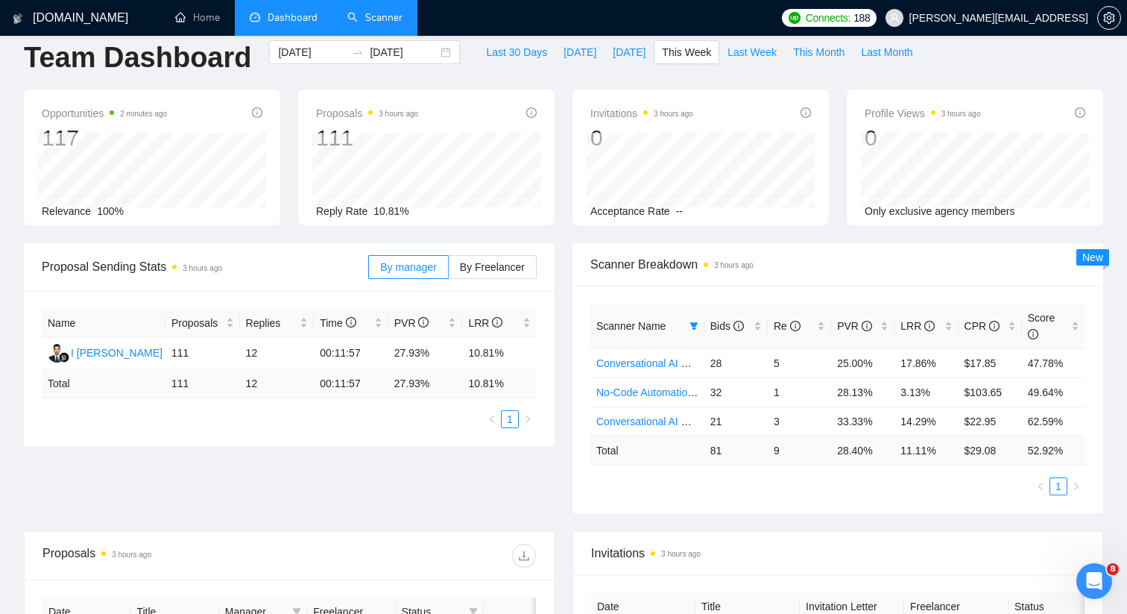
click at [740, 233] on div "Opportunities 2 minutes ago 117 Relevance 100% Proposals 3 hours ago 111 Reply …" at bounding box center [563, 166] width 1097 height 154
click at [801, 269] on span "Scanner Breakdown 3 hours ago" at bounding box center [837, 264] width 495 height 19
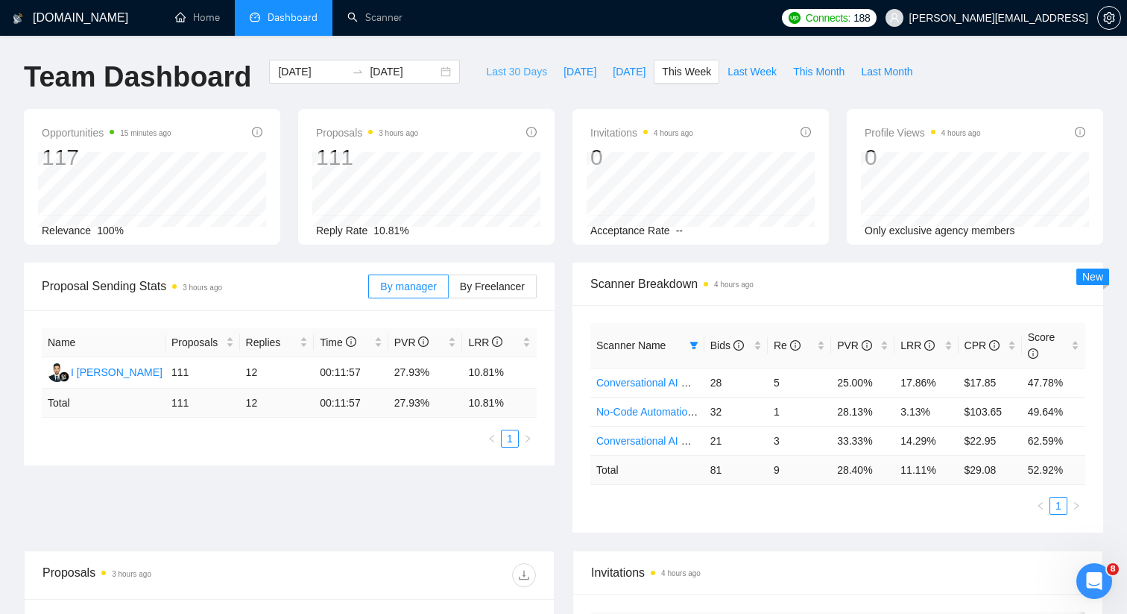
click at [500, 71] on span "Last 30 Days" at bounding box center [516, 71] width 61 height 16
type input "[DATE]"
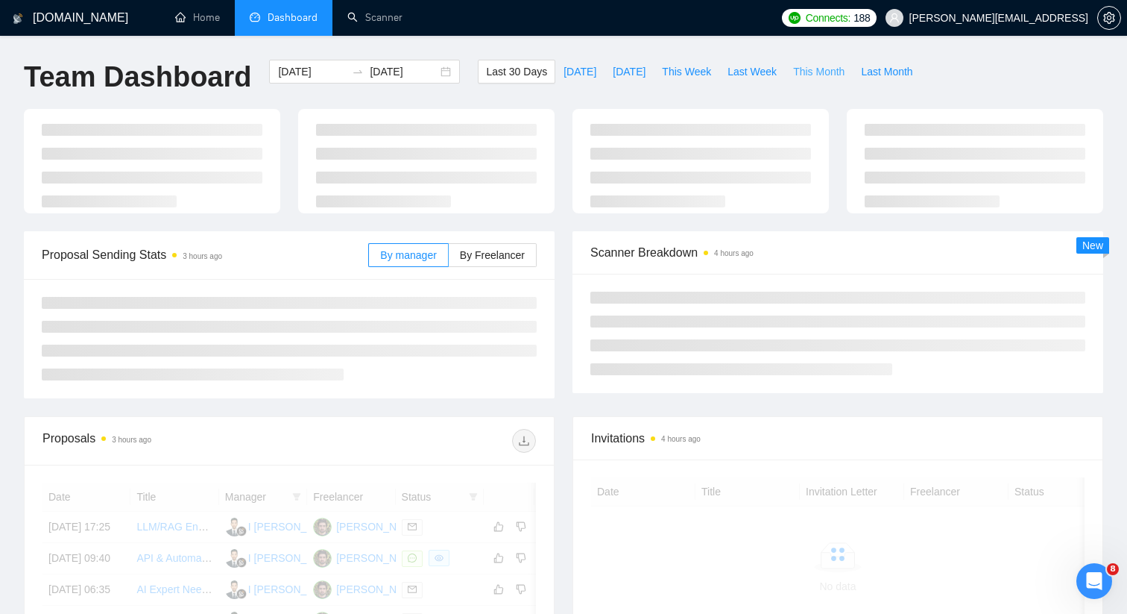
click at [839, 78] on span "This Month" at bounding box center [818, 71] width 51 height 16
type input "[DATE]"
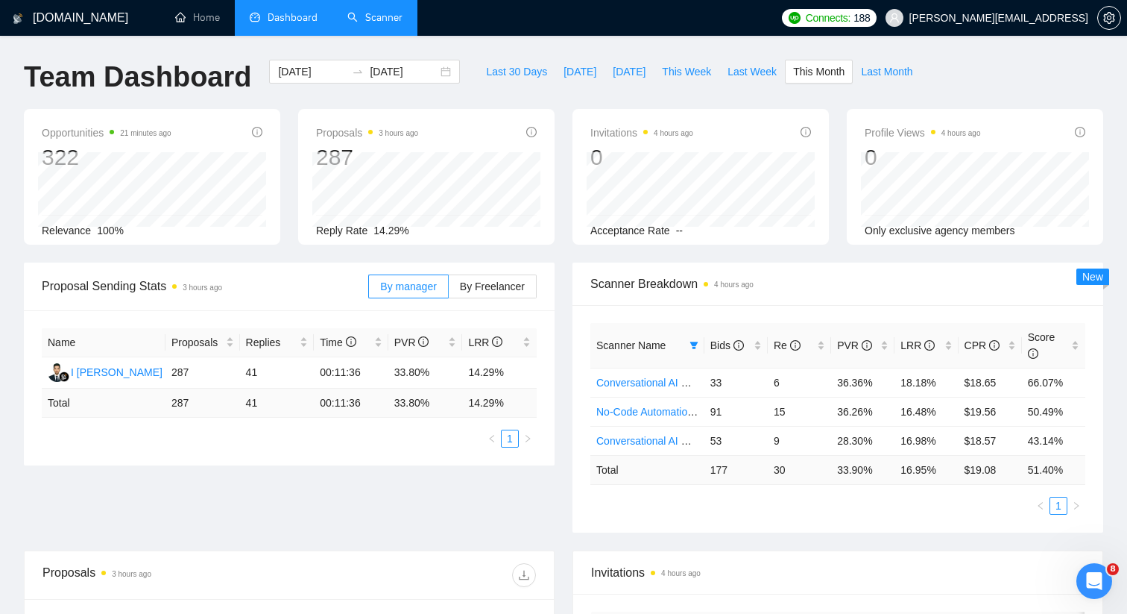
click at [347, 16] on link "Scanner" at bounding box center [374, 17] width 55 height 13
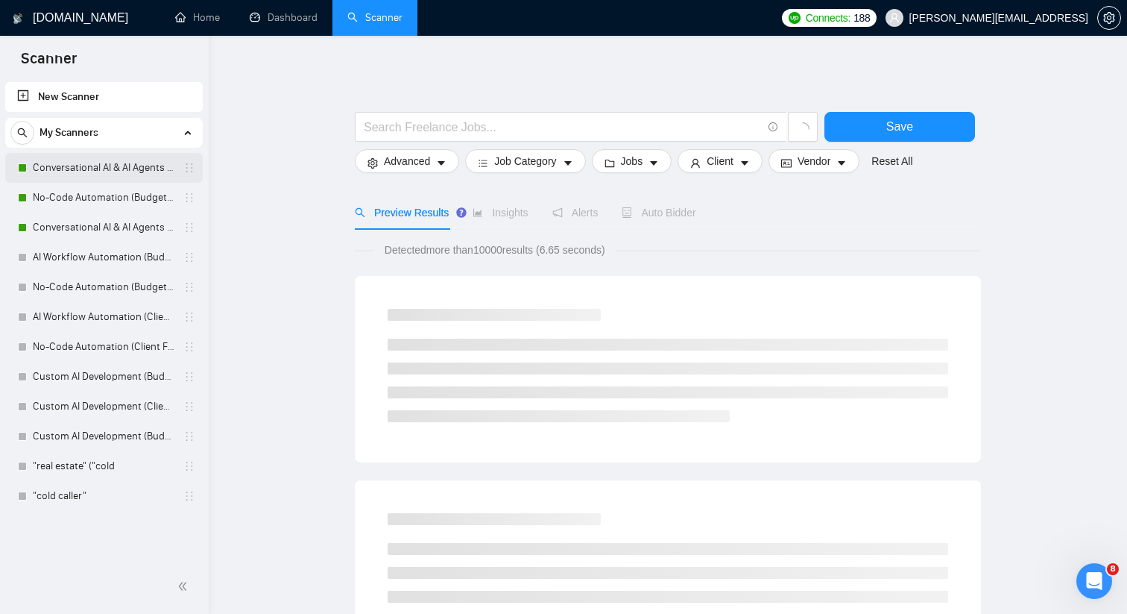
click at [145, 174] on link "Conversational AI & AI Agents (Client Filters)" at bounding box center [104, 168] width 142 height 30
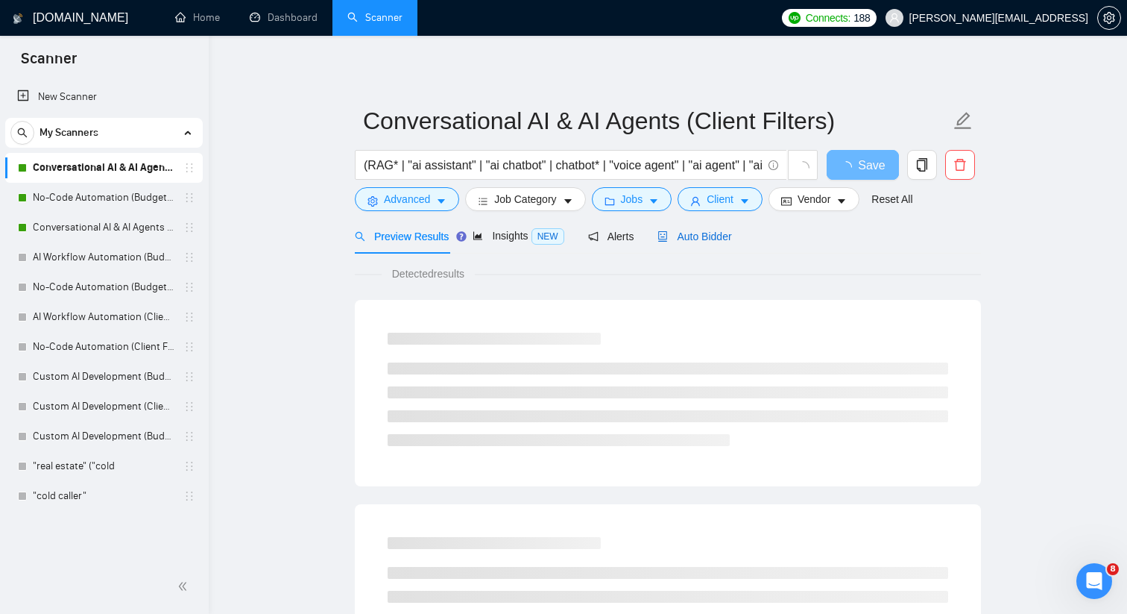
click at [711, 239] on span "Auto Bidder" at bounding box center [695, 236] width 74 height 12
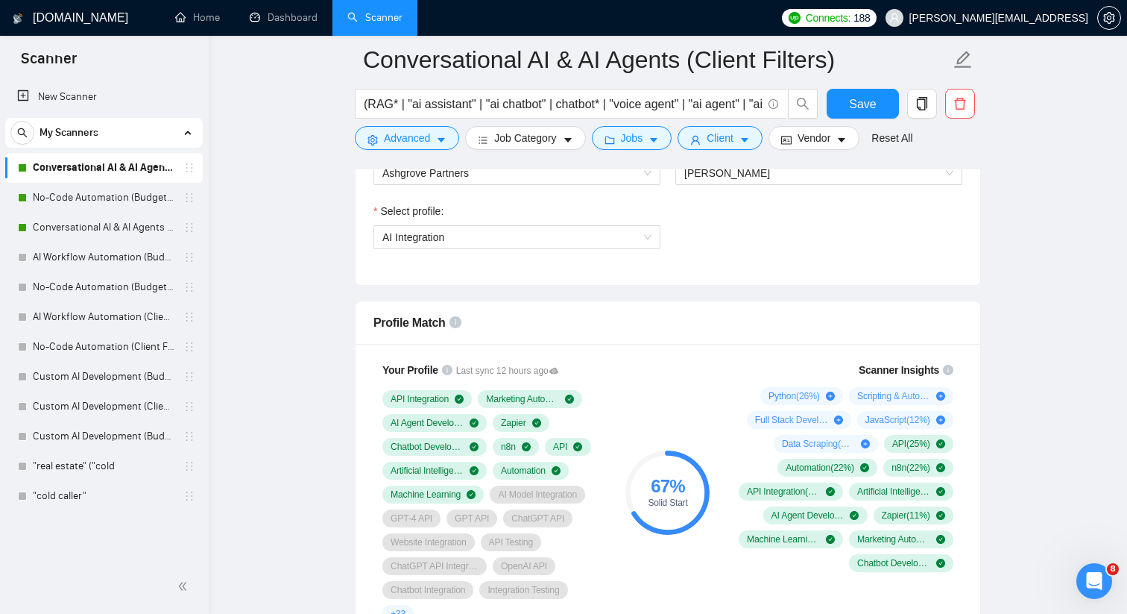
scroll to position [850, 0]
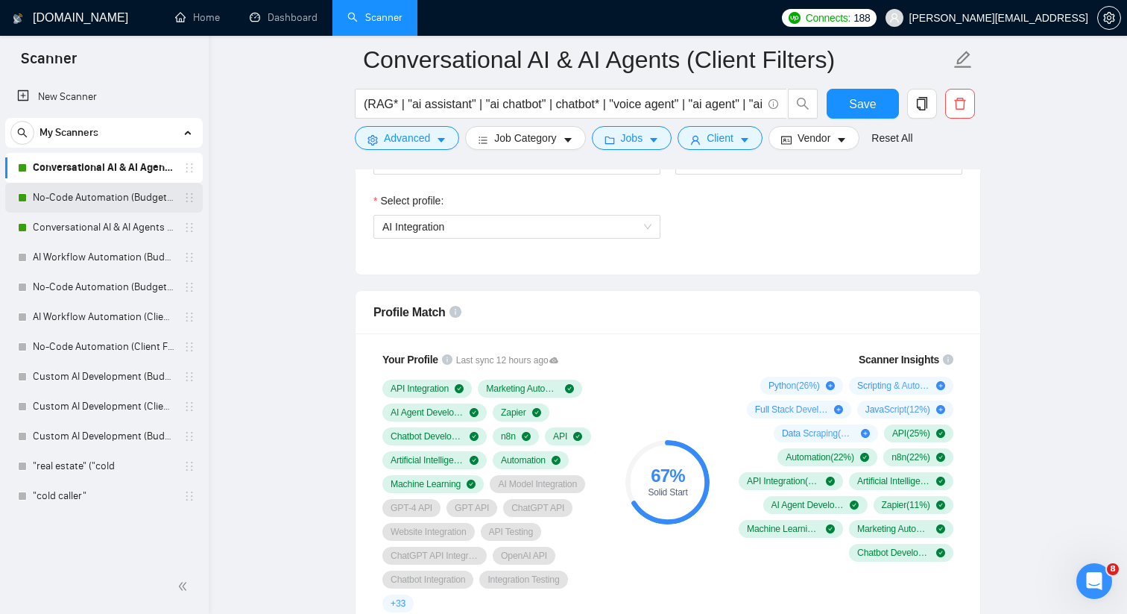
click at [174, 205] on link "No-Code Automation (Budget Filters W4, Aug)" at bounding box center [104, 198] width 142 height 30
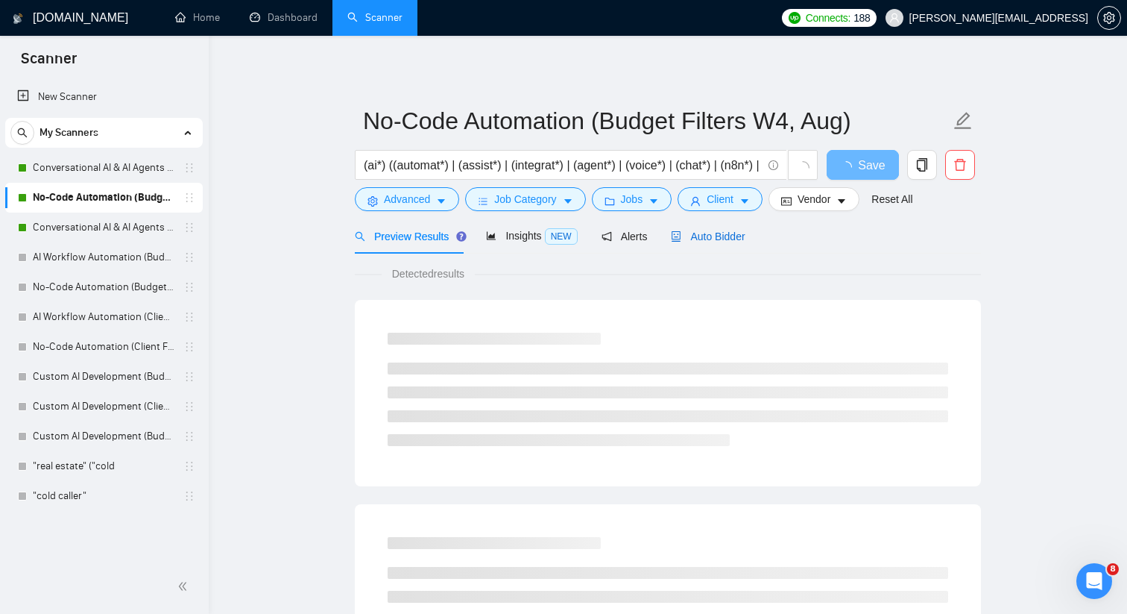
click at [691, 243] on div "Auto Bidder" at bounding box center [708, 236] width 74 height 16
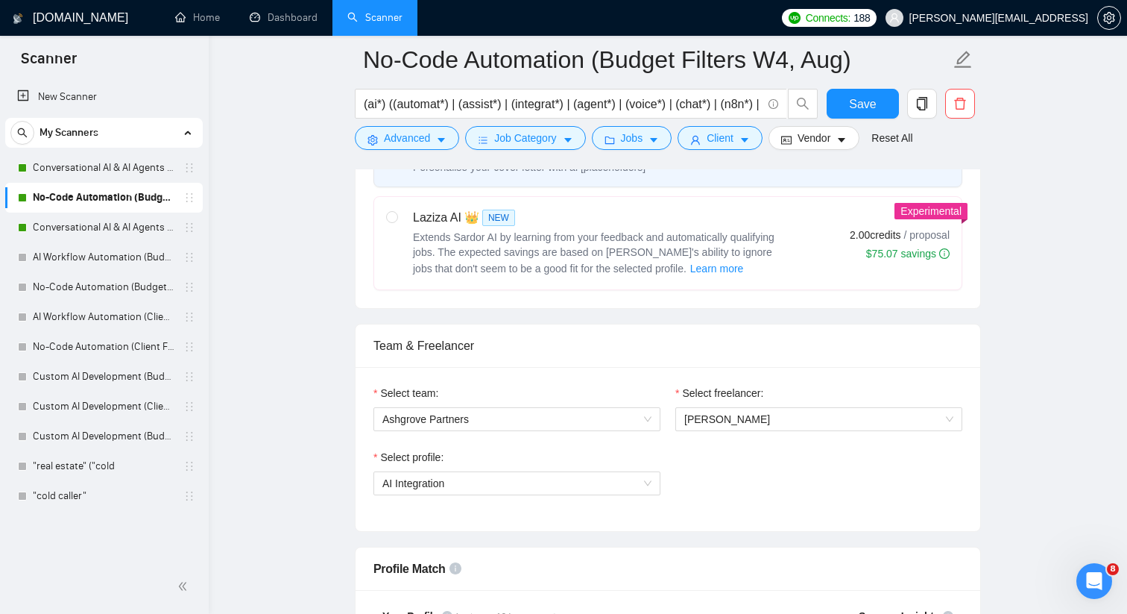
scroll to position [604, 0]
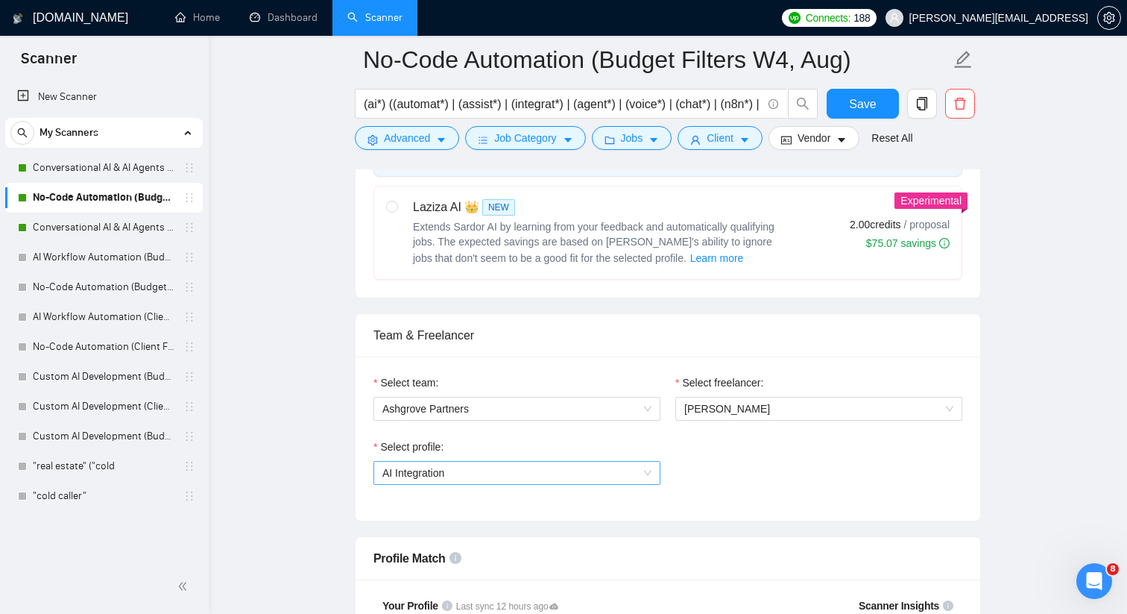
click at [628, 473] on span "AI Integration" at bounding box center [516, 472] width 269 height 22
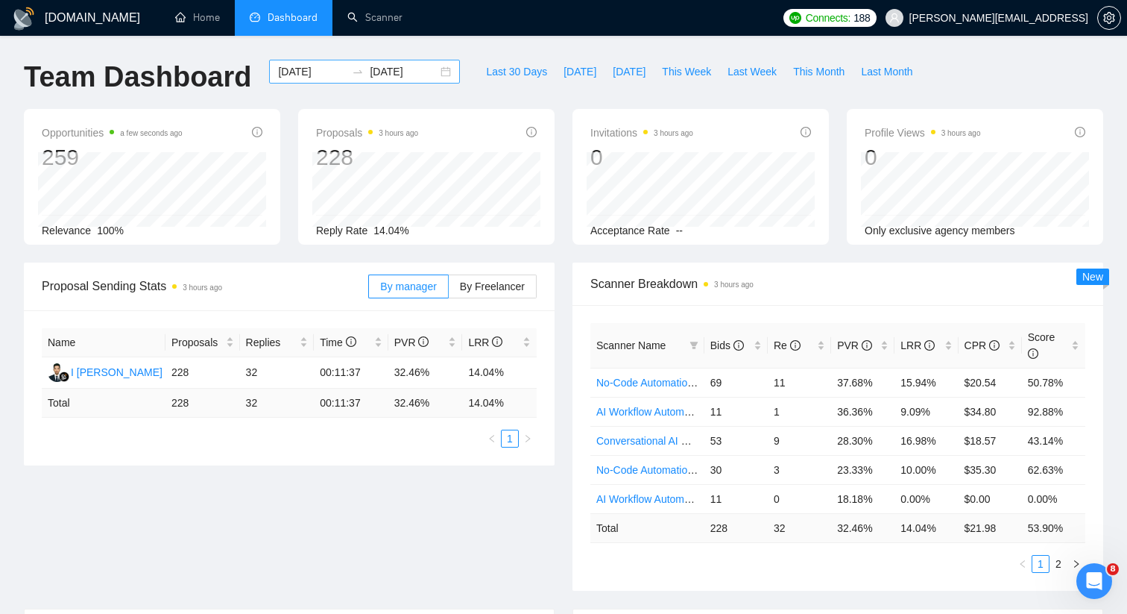
click at [435, 72] on div "2025-09-08 2025-09-21" at bounding box center [364, 72] width 191 height 24
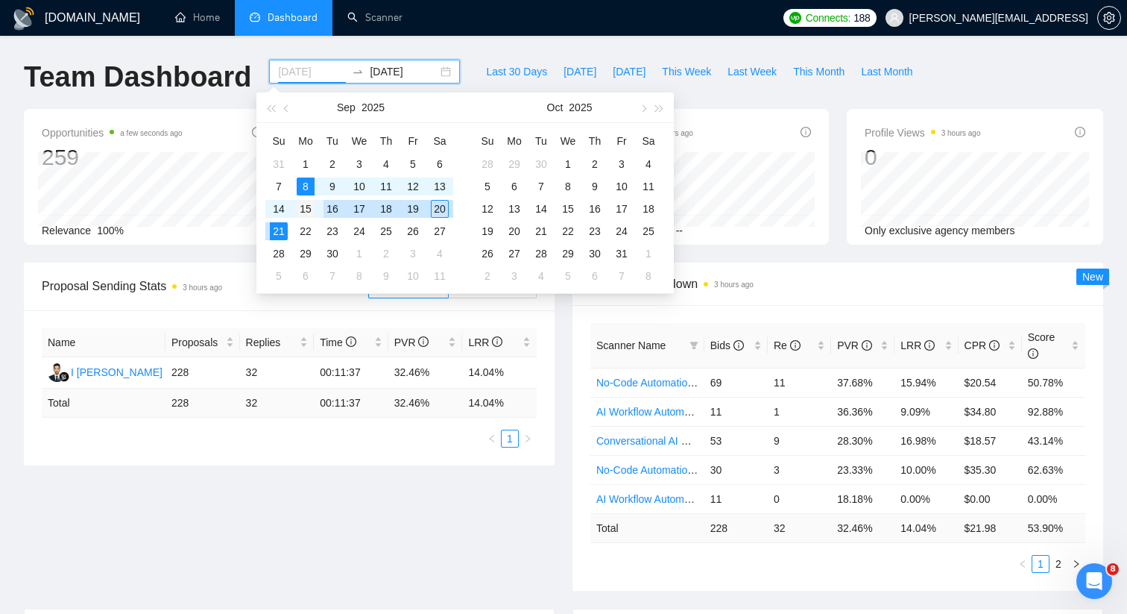
type input "2025-09-15"
click at [314, 210] on div "15" at bounding box center [306, 209] width 18 height 18
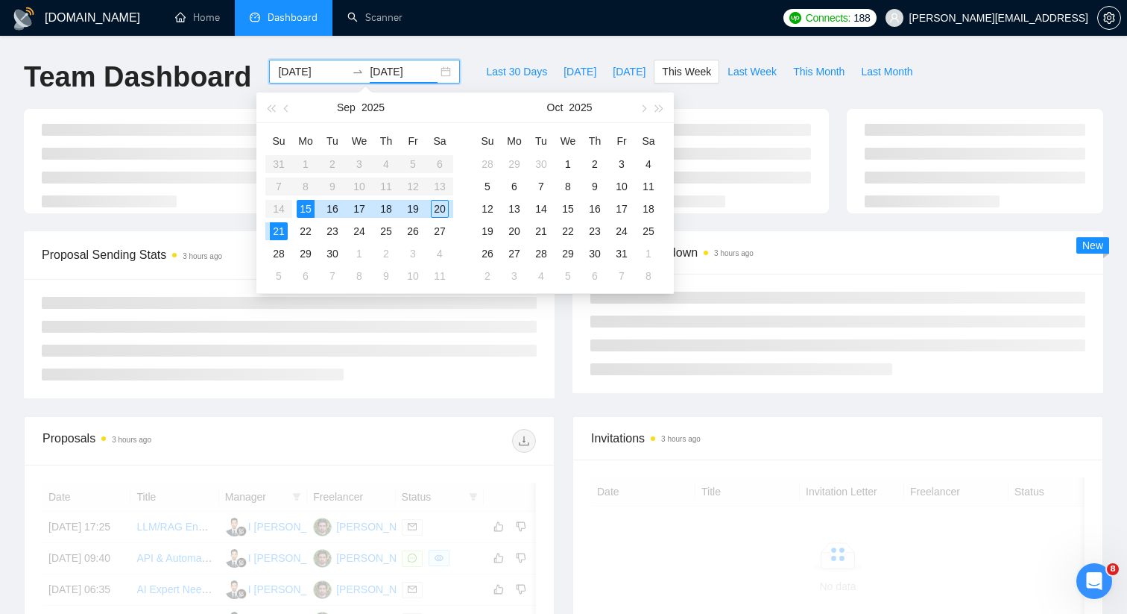
type input "2025-09-21"
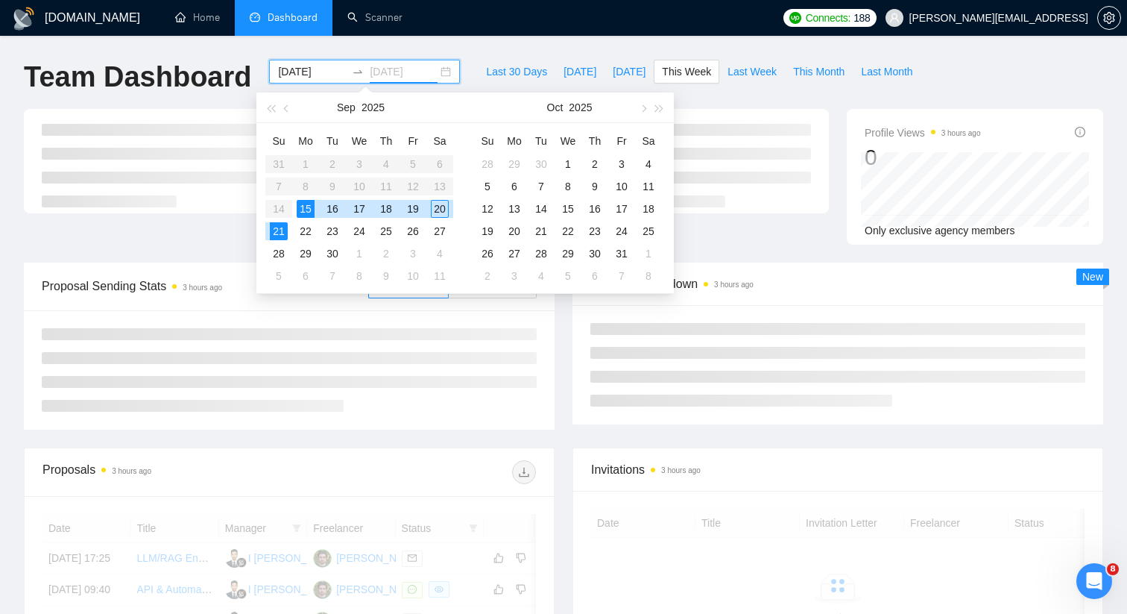
click at [279, 230] on div "21" at bounding box center [279, 231] width 18 height 18
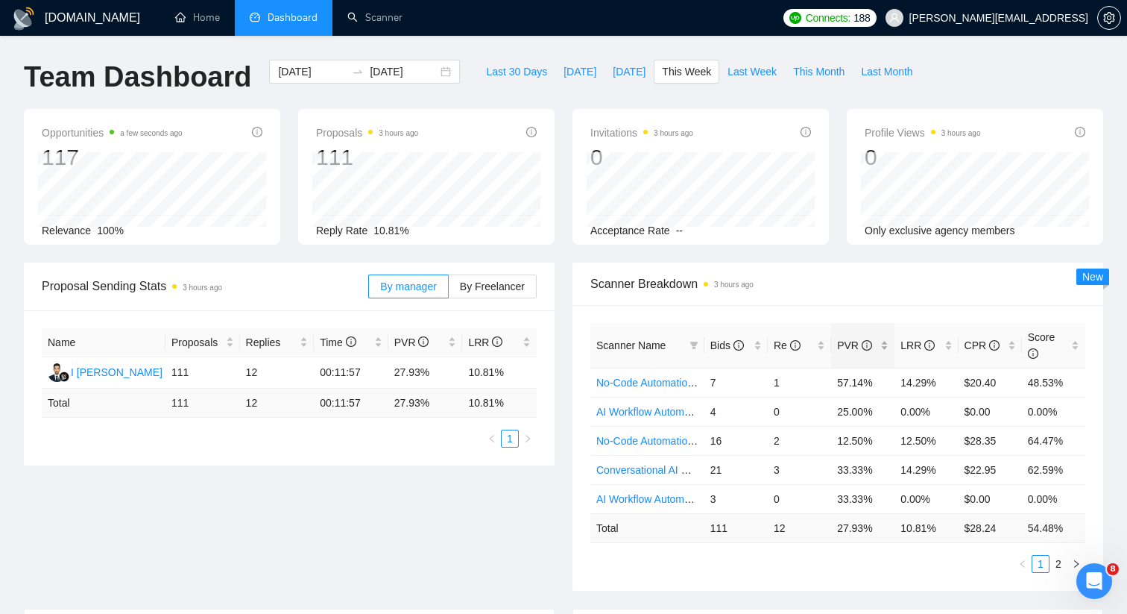
click at [887, 347] on div "PVR" at bounding box center [862, 345] width 51 height 16
click at [886, 347] on div "PVR" at bounding box center [862, 345] width 51 height 16
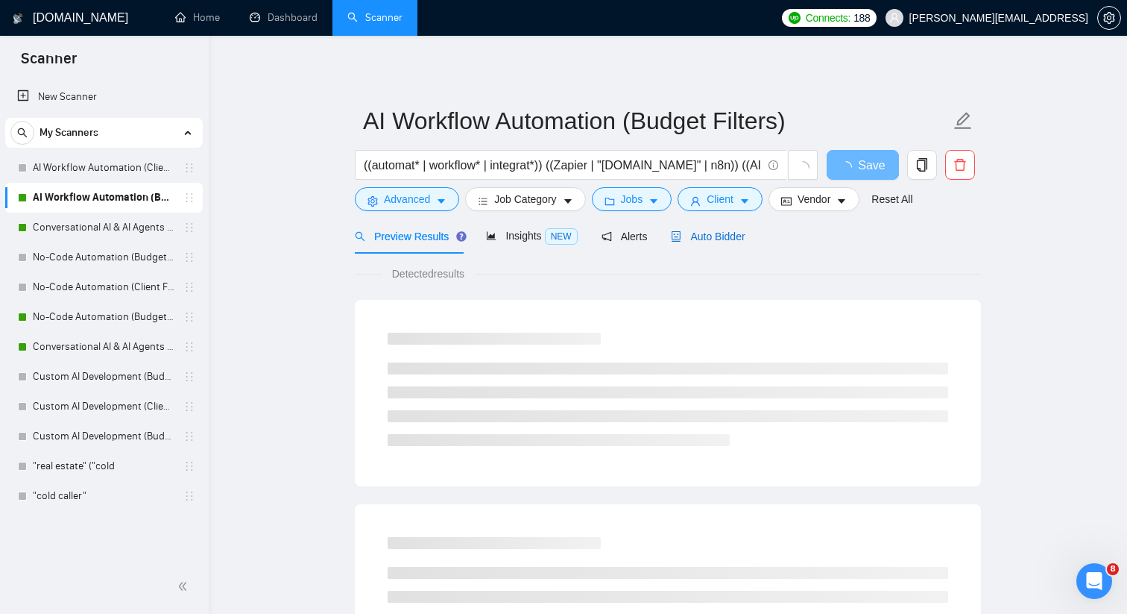
click at [720, 234] on span "Auto Bidder" at bounding box center [708, 236] width 74 height 12
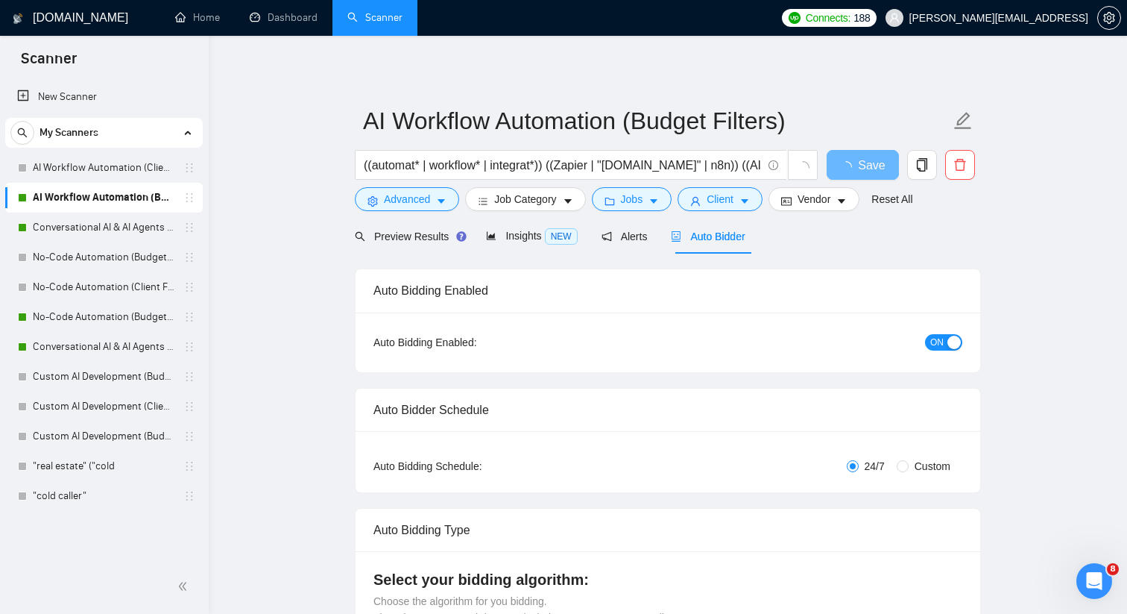
checkbox input "true"
click at [420, 230] on span "Preview Results" at bounding box center [408, 236] width 107 height 12
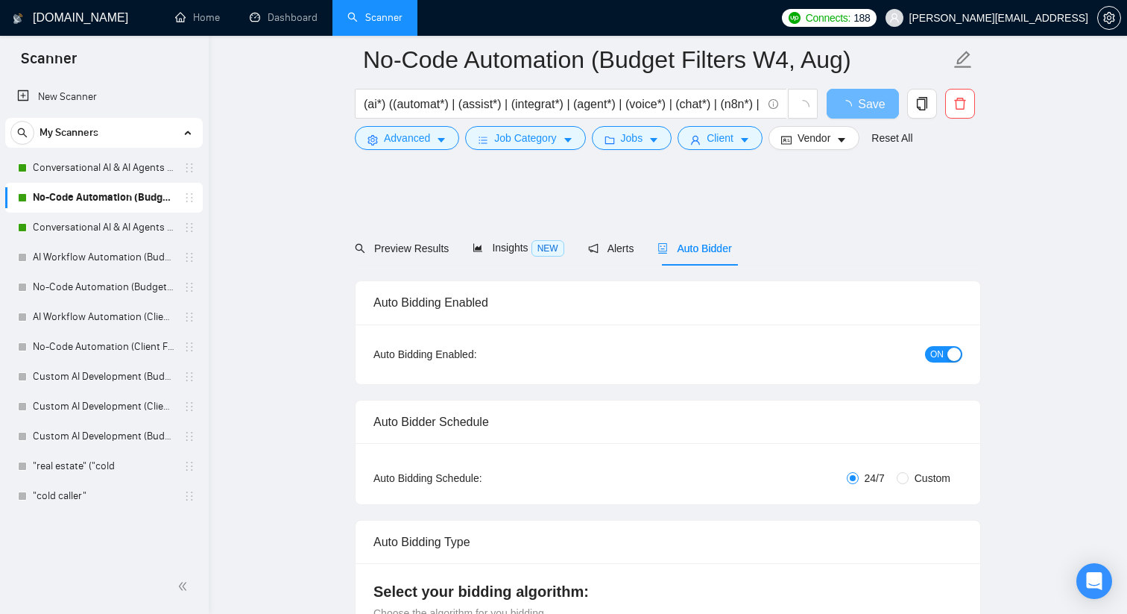
scroll to position [604, 0]
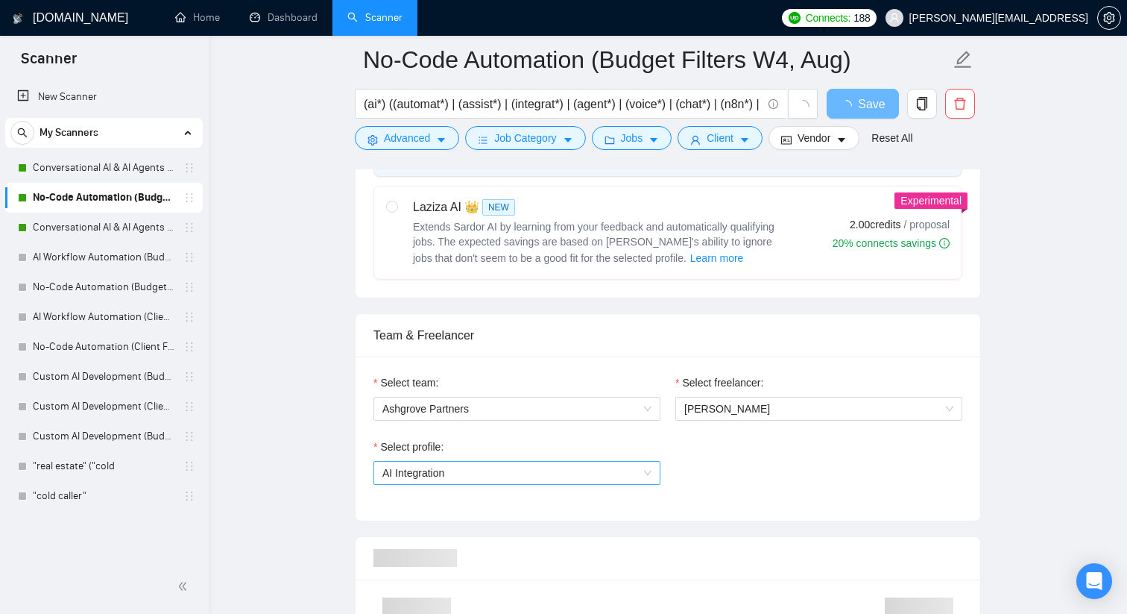
click at [588, 471] on span "AI Integration" at bounding box center [516, 472] width 269 height 22
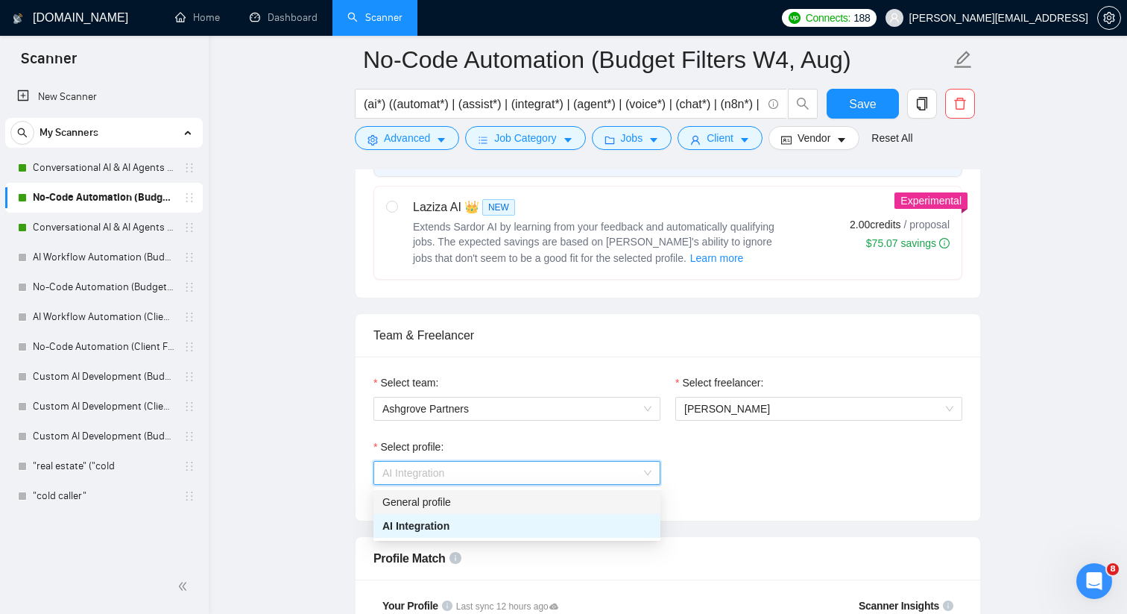
click at [582, 452] on div "Select profile:" at bounding box center [517, 449] width 287 height 22
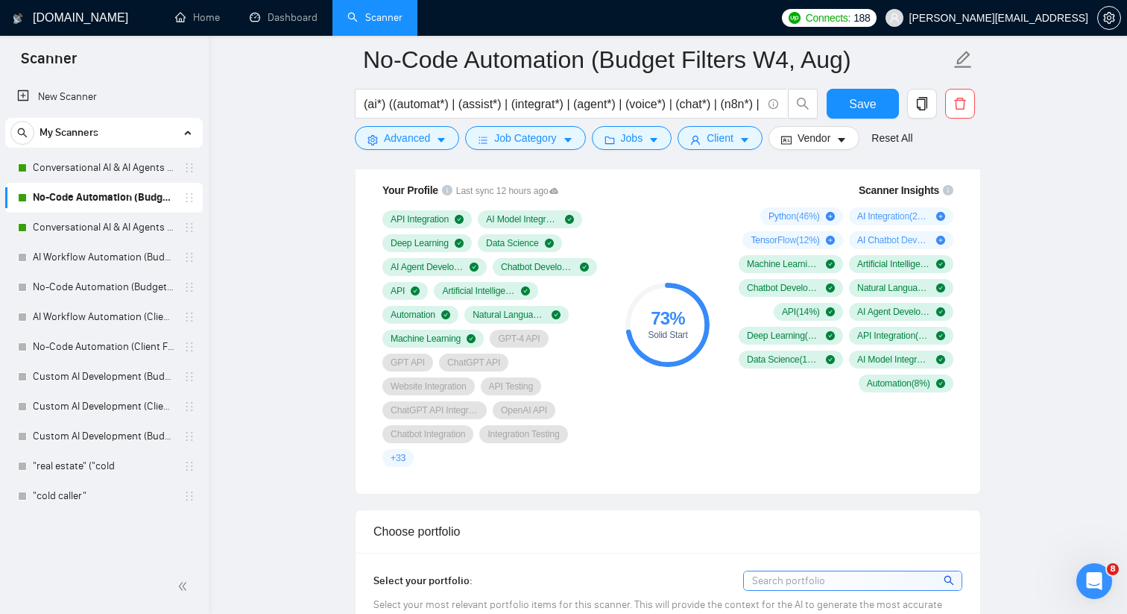
scroll to position [955, 0]
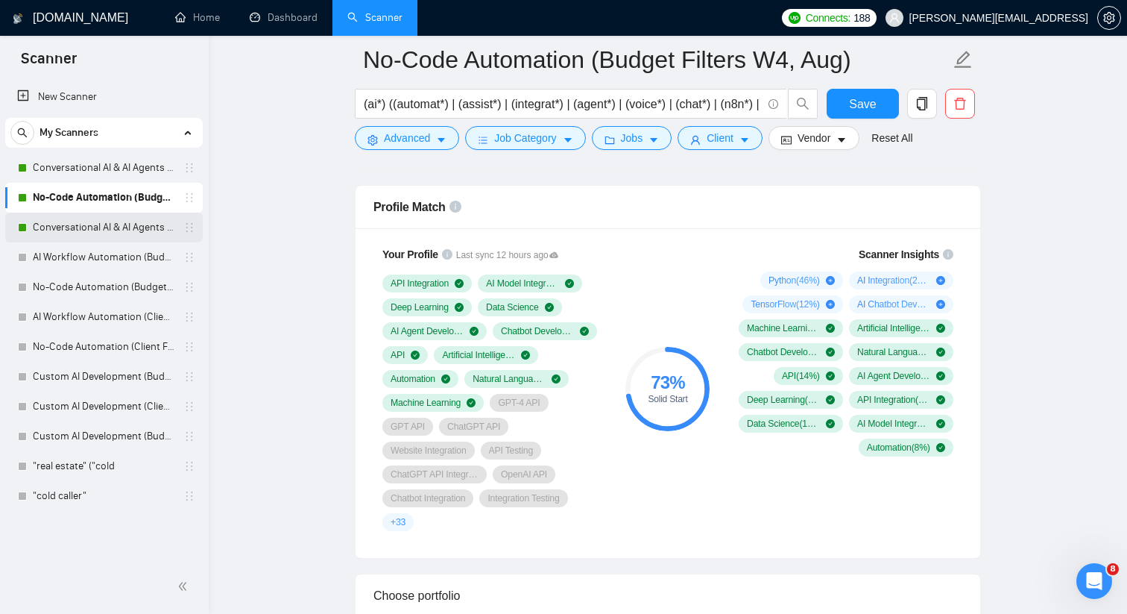
click at [143, 218] on link "Conversational AI & AI Agents (Budget Filters)" at bounding box center [104, 227] width 142 height 30
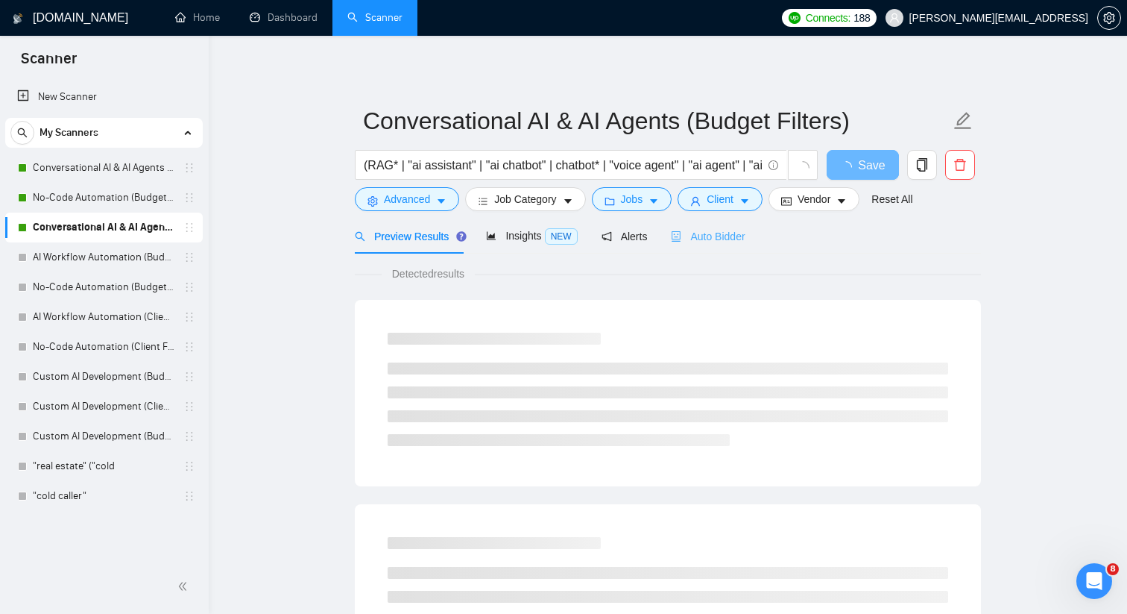
click at [696, 247] on div "Auto Bidder" at bounding box center [708, 235] width 74 height 35
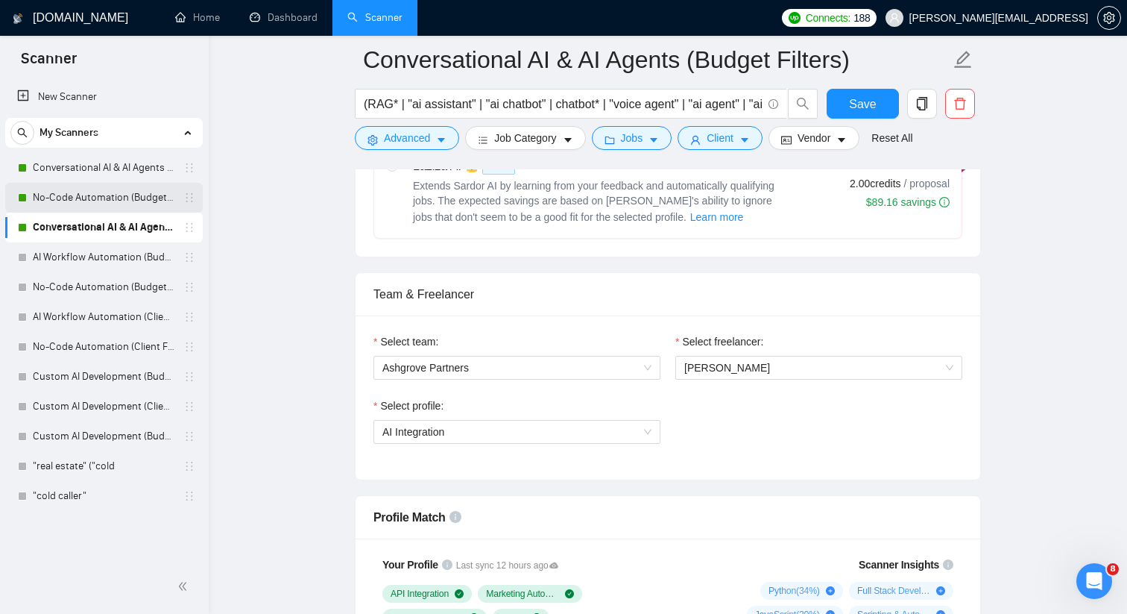
scroll to position [553, 0]
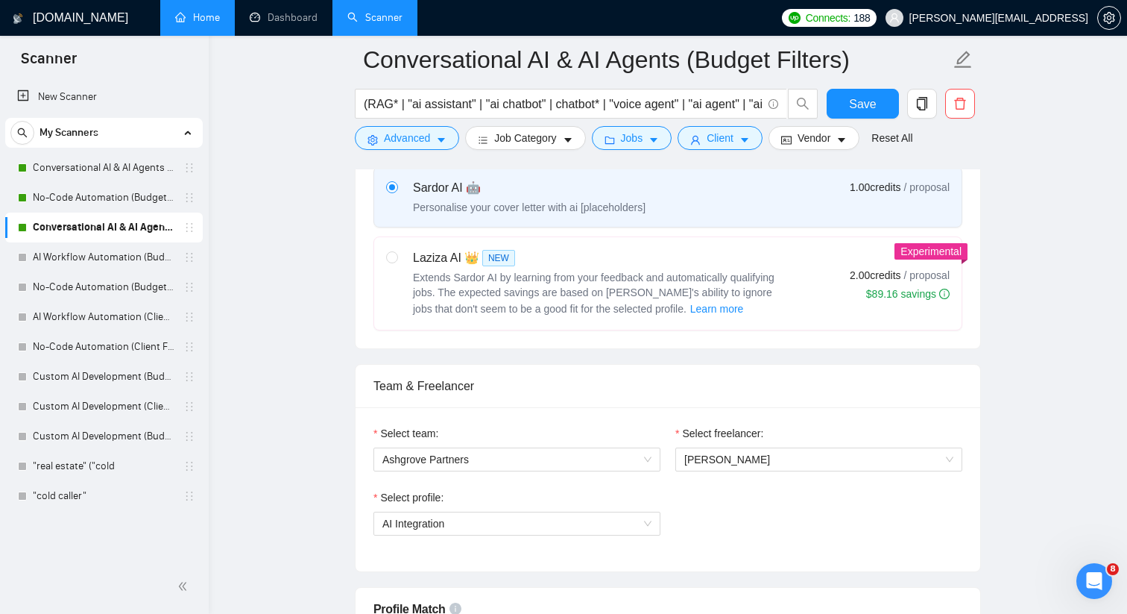
click at [196, 19] on link "Home" at bounding box center [197, 17] width 45 height 13
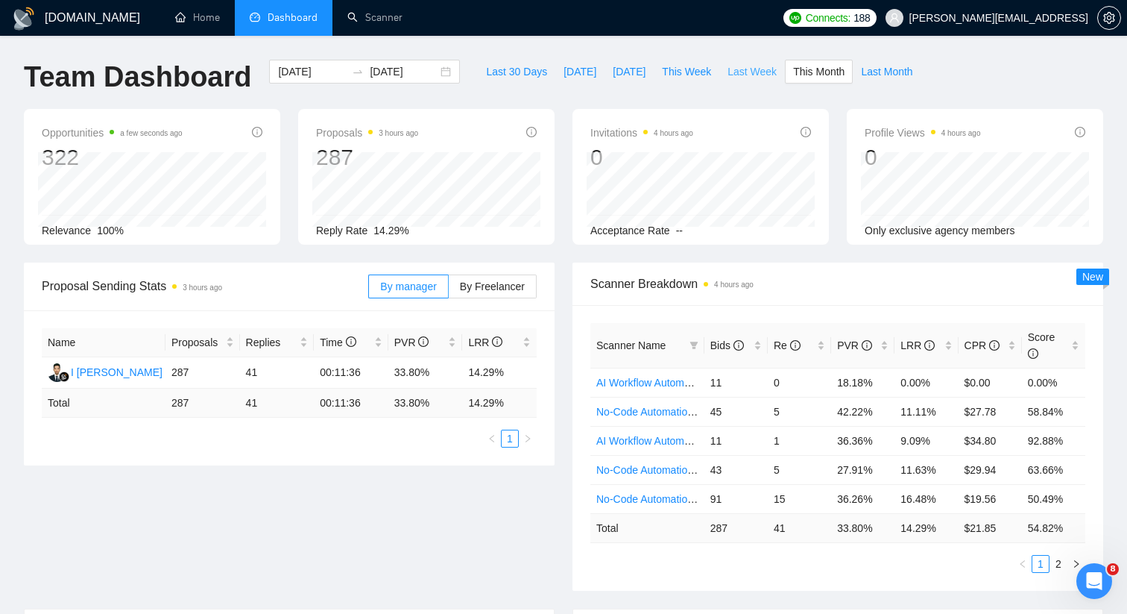
click at [731, 72] on span "Last Week" at bounding box center [752, 71] width 49 height 16
type input "[DATE]"
click at [883, 343] on div "PVR" at bounding box center [862, 345] width 51 height 16
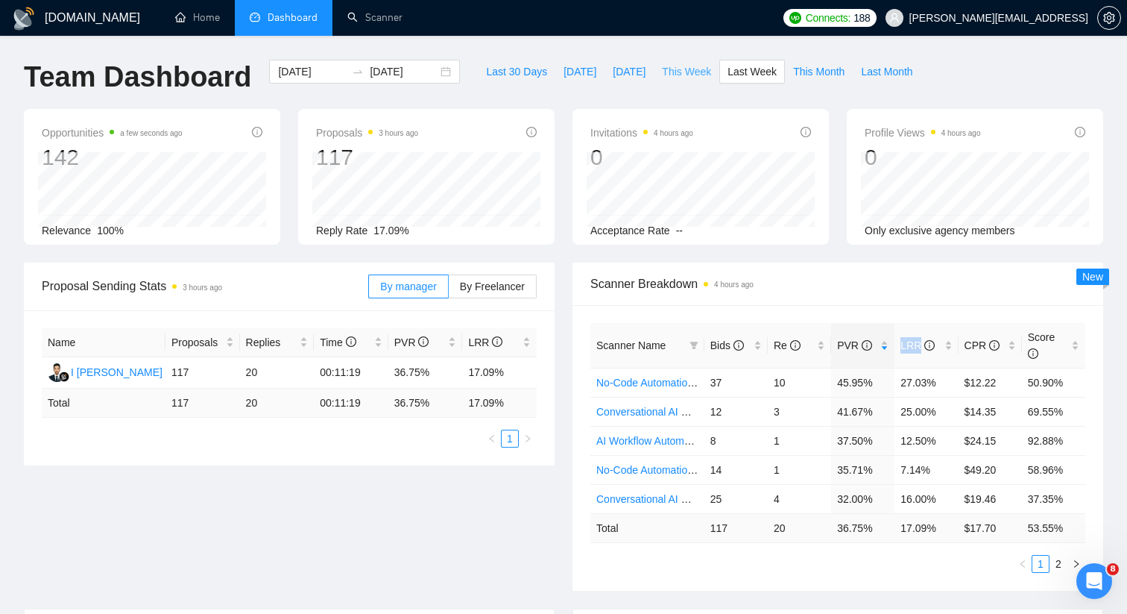
click at [679, 69] on span "This Week" at bounding box center [686, 71] width 49 height 16
type input "[DATE]"
click at [848, 346] on span "PVR" at bounding box center [854, 345] width 35 height 12
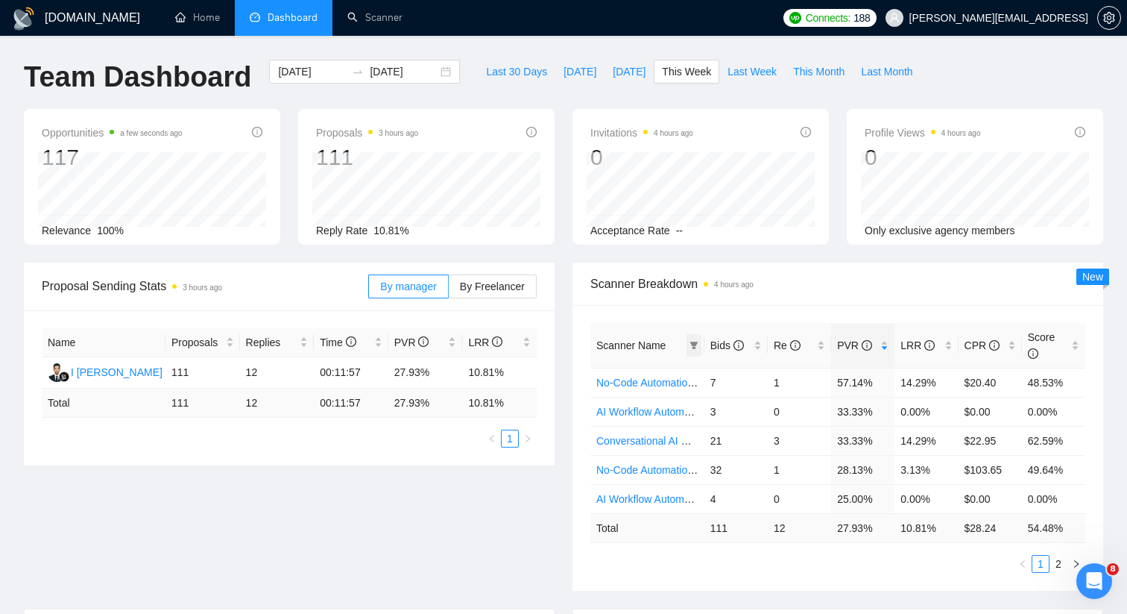
click at [694, 340] on span at bounding box center [694, 345] width 15 height 22
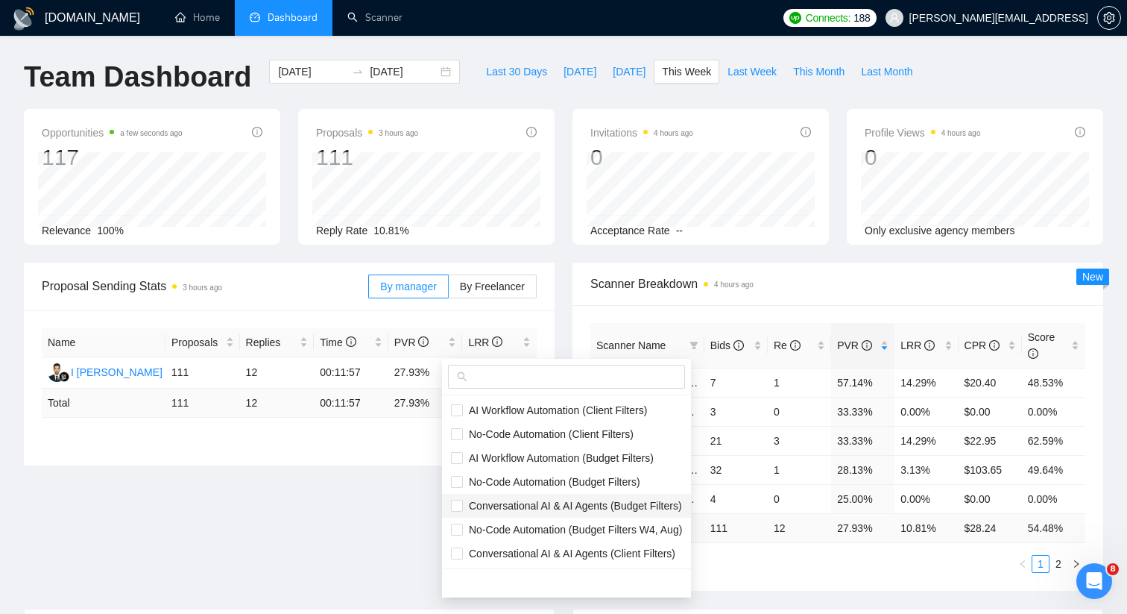
click at [526, 496] on li "Conversational AI & AI Agents (Budget Filters)" at bounding box center [566, 506] width 249 height 24
checkbox input "true"
click at [523, 523] on span "No-Code Automation (Budget Filters W4, Aug)" at bounding box center [572, 529] width 219 height 12
checkbox input "true"
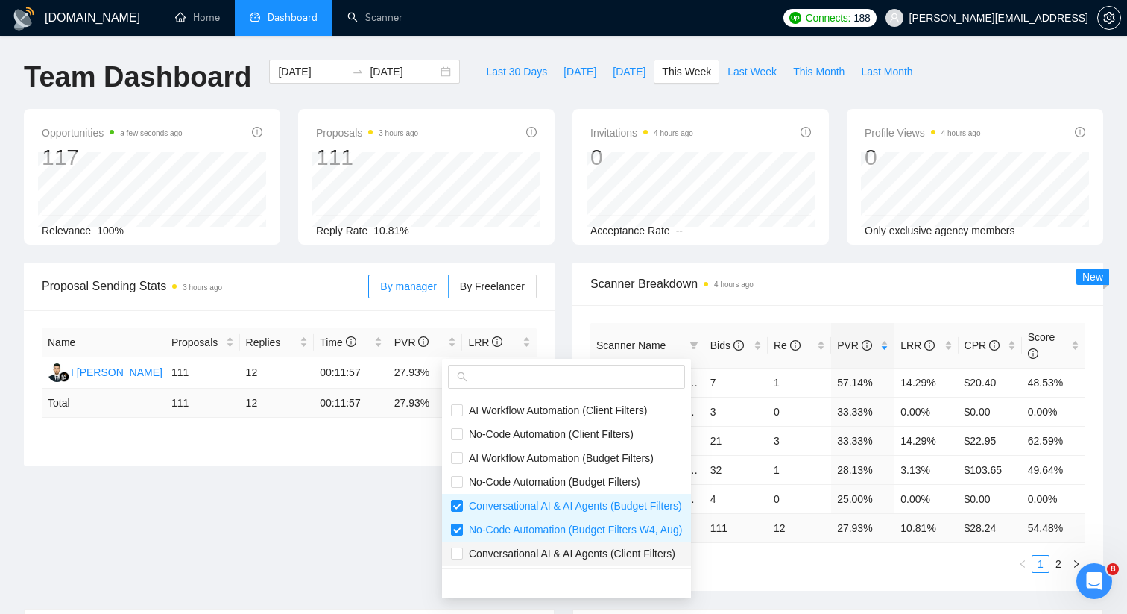
click at [523, 548] on span "Conversational AI & AI Agents (Client Filters)" at bounding box center [569, 553] width 212 height 12
checkbox input "true"
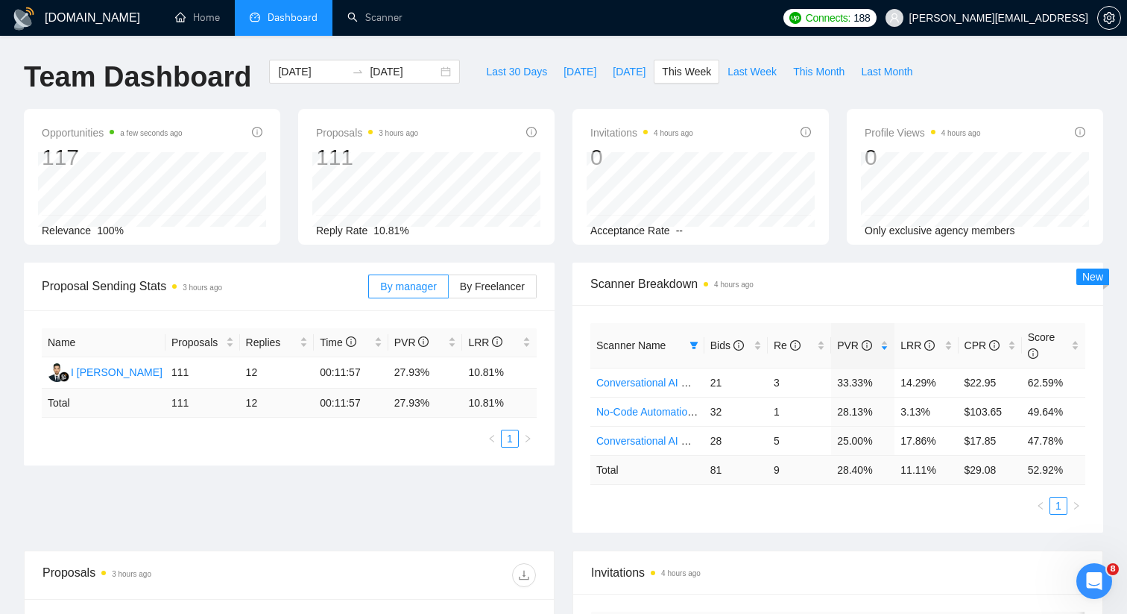
click at [420, 525] on div "Proposal Sending Stats 3 hours ago By manager By Freelancer Name Proposals Repl…" at bounding box center [563, 406] width 1097 height 288
click at [884, 347] on div "PVR" at bounding box center [862, 345] width 51 height 16
click at [883, 345] on div "PVR" at bounding box center [862, 345] width 51 height 16
click at [891, 303] on div "Scanner Breakdown 4 hours ago" at bounding box center [837, 283] width 495 height 42
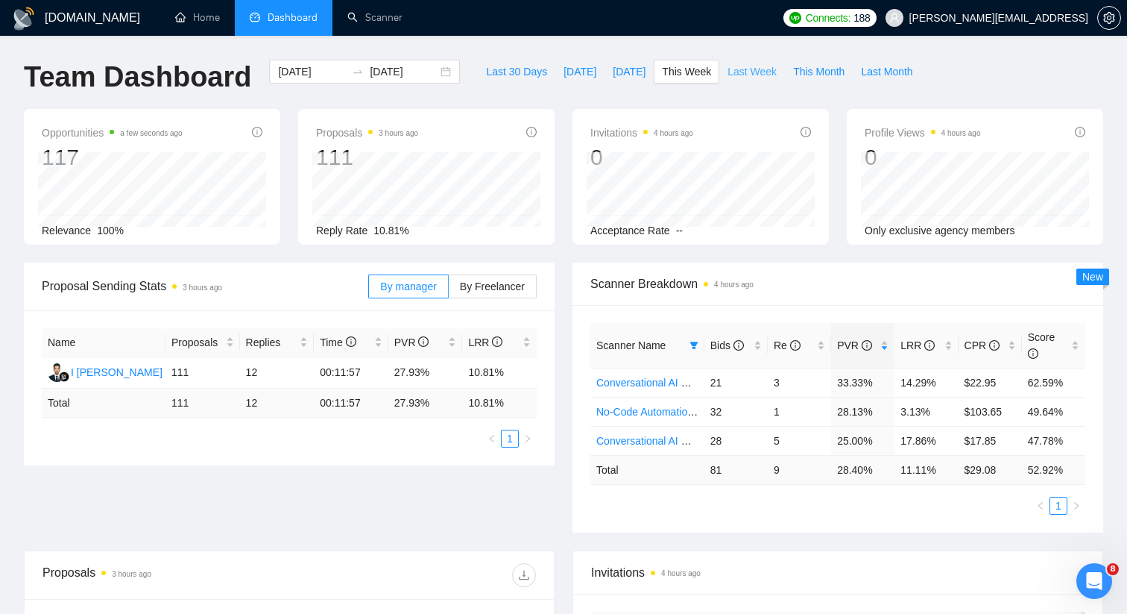
click at [747, 76] on span "Last Week" at bounding box center [752, 71] width 49 height 16
type input "2025-09-08"
type input "2025-09-14"
click at [845, 72] on span "This Month" at bounding box center [818, 71] width 51 height 16
type input "[DATE]"
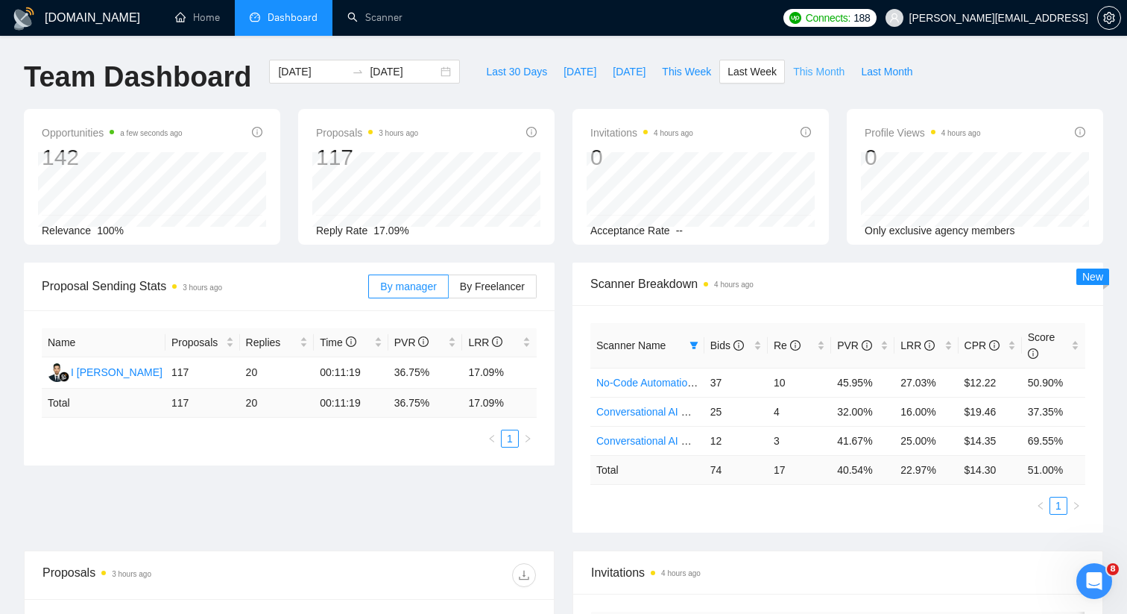
type input "[DATE]"
click at [491, 72] on span "Last 30 Days" at bounding box center [516, 71] width 61 height 16
type input "[DATE]"
click at [883, 346] on div "PVR" at bounding box center [862, 345] width 51 height 16
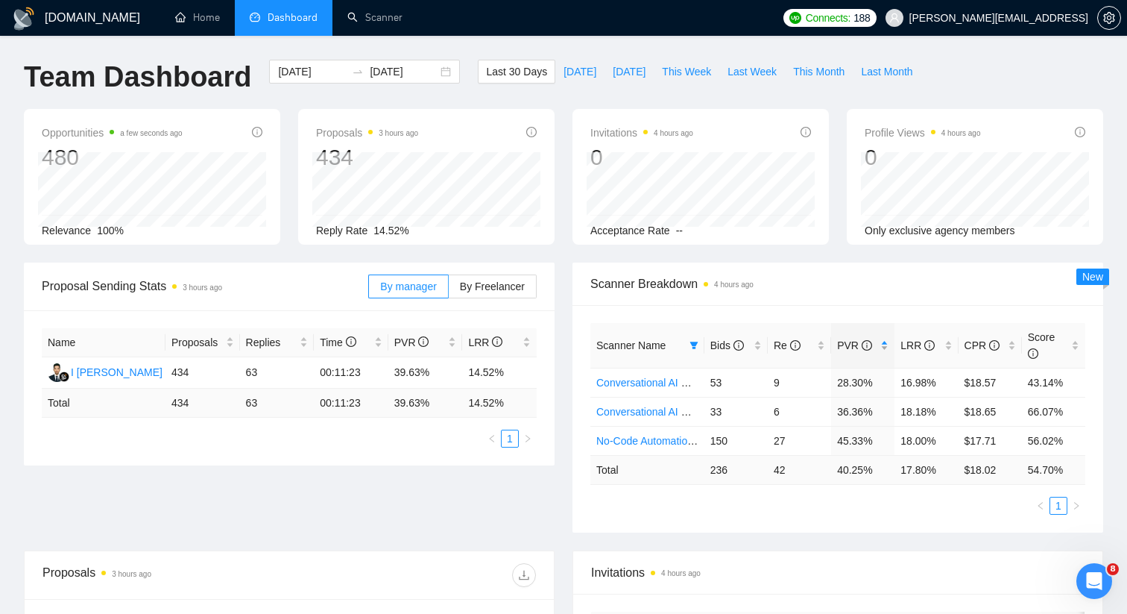
click at [883, 346] on div "PVR" at bounding box center [862, 345] width 51 height 16
